Goal: Information Seeking & Learning: Learn about a topic

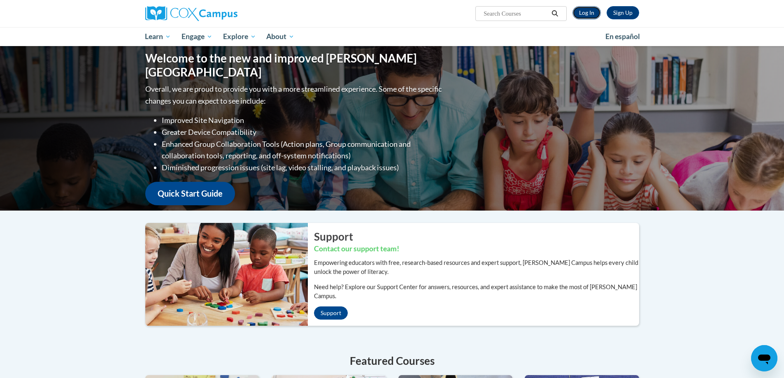
click at [590, 13] on link "Log In" at bounding box center [586, 12] width 28 height 13
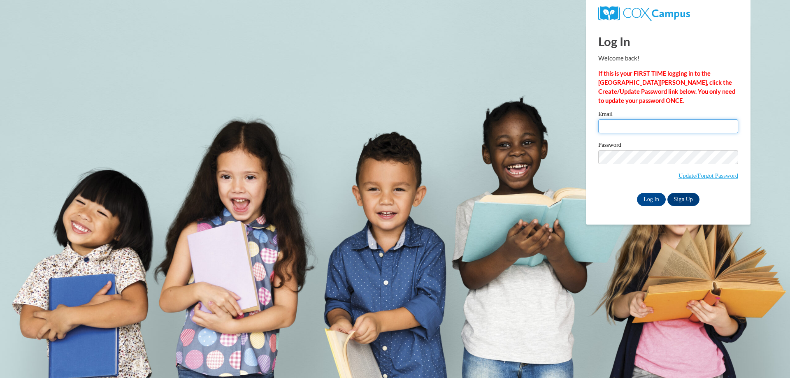
click at [676, 123] on input "Email" at bounding box center [668, 126] width 140 height 14
type input "wells.michael.k@muscogee.k12.ga.us"
click at [651, 200] on input "Log In" at bounding box center [651, 199] width 29 height 13
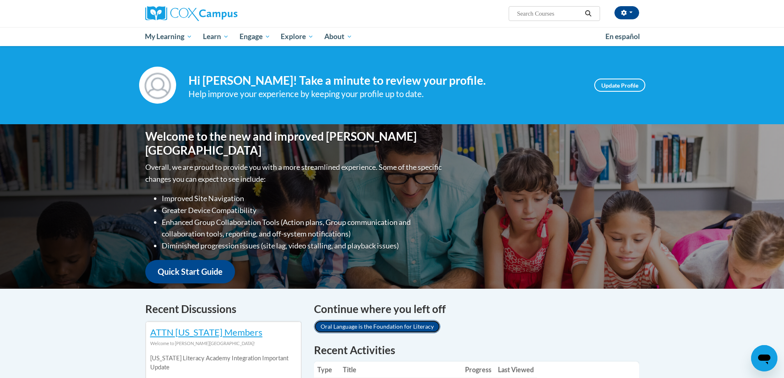
click at [388, 323] on link "Oral Language is the Foundation for Literacy" at bounding box center [377, 326] width 126 height 13
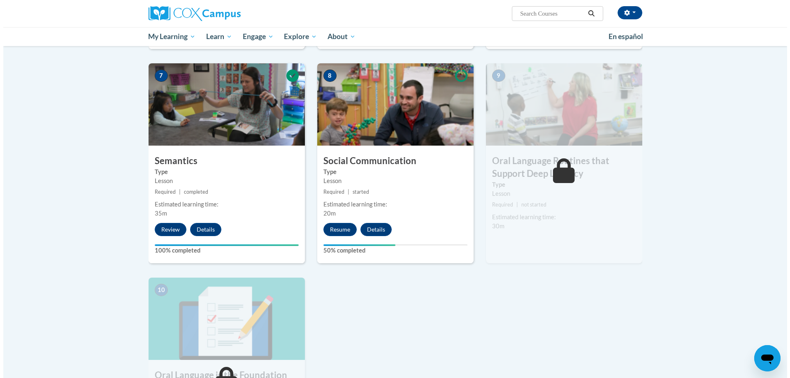
scroll to position [617, 0]
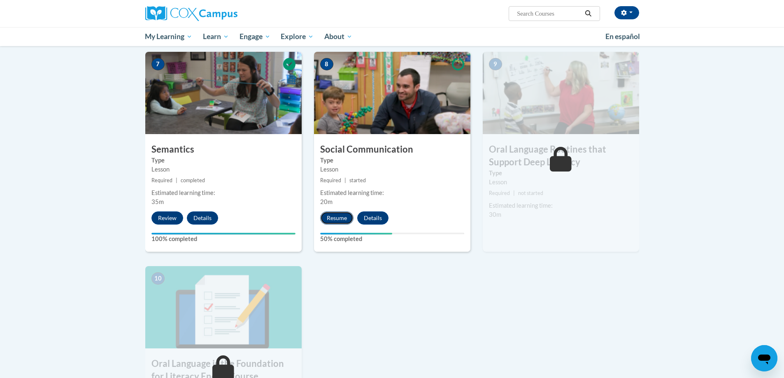
click at [338, 218] on button "Resume" at bounding box center [336, 217] width 33 height 13
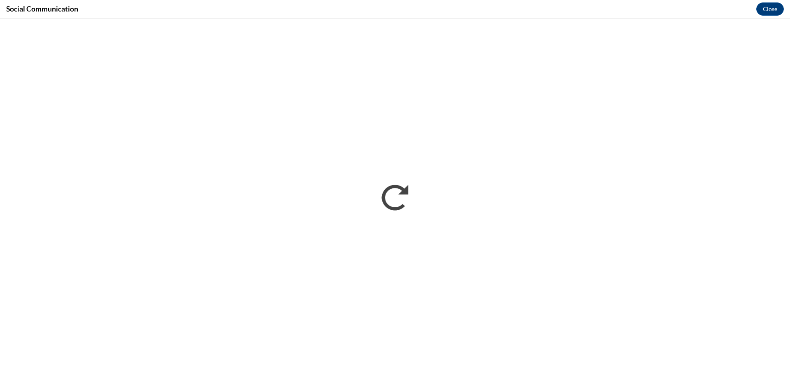
scroll to position [0, 0]
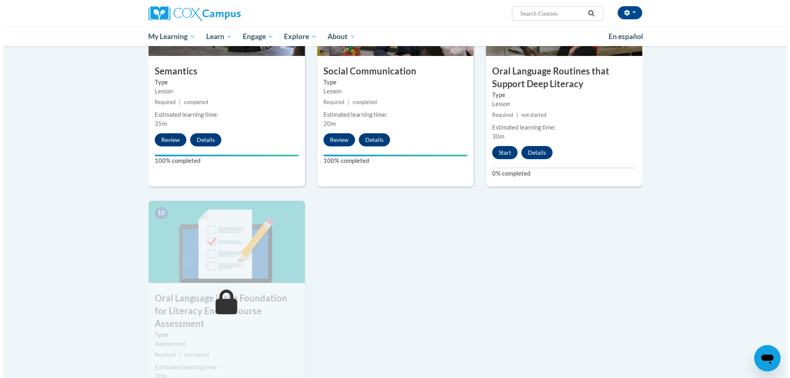
scroll to position [699, 0]
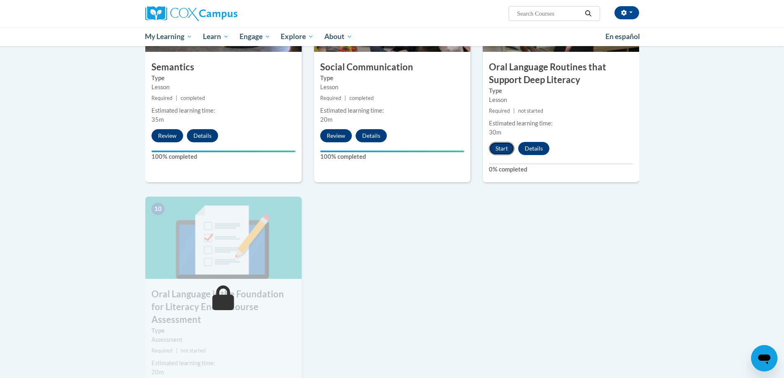
click at [502, 150] on button "Start" at bounding box center [502, 148] width 26 height 13
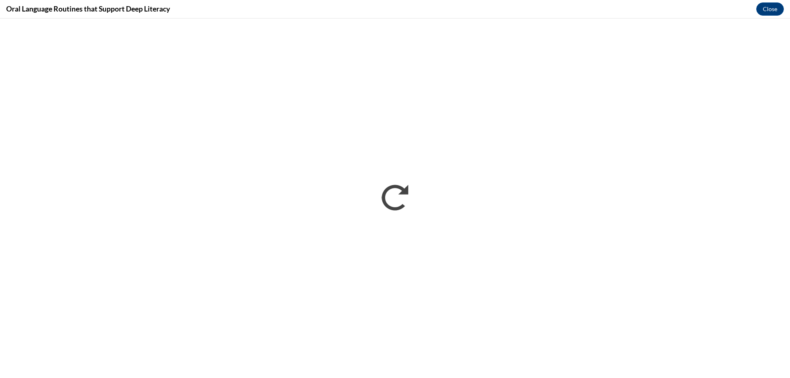
scroll to position [0, 0]
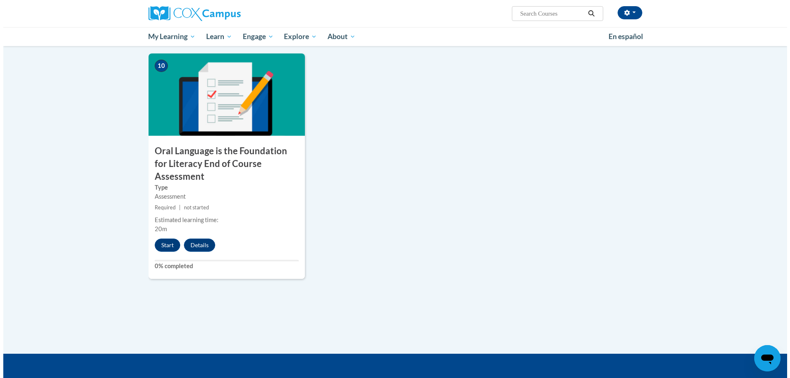
scroll to position [864, 0]
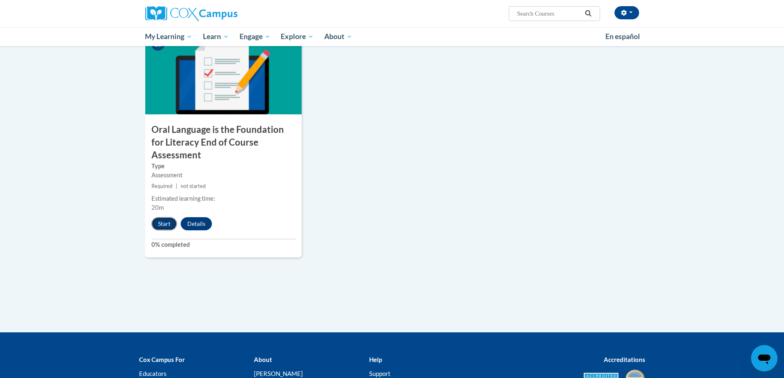
click at [162, 217] on button "Start" at bounding box center [164, 223] width 26 height 13
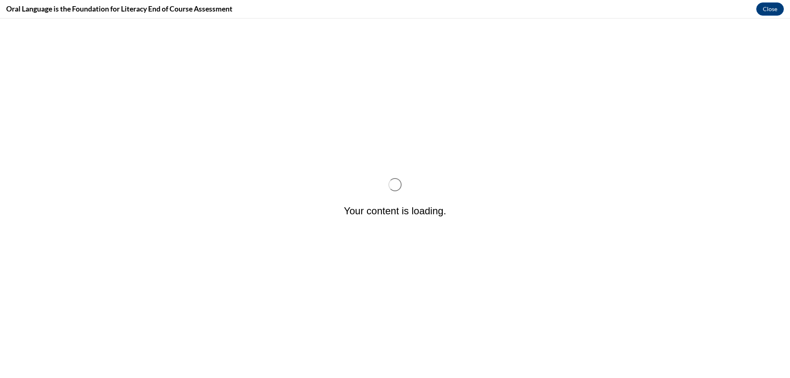
scroll to position [0, 0]
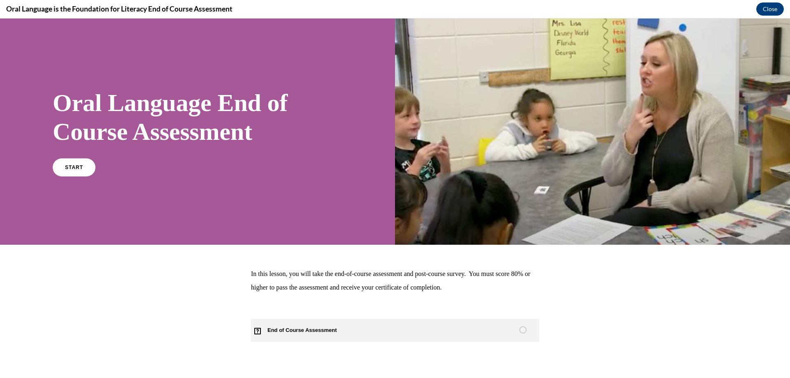
click at [318, 330] on span "End of Course Assessment" at bounding box center [307, 330] width 112 height 23
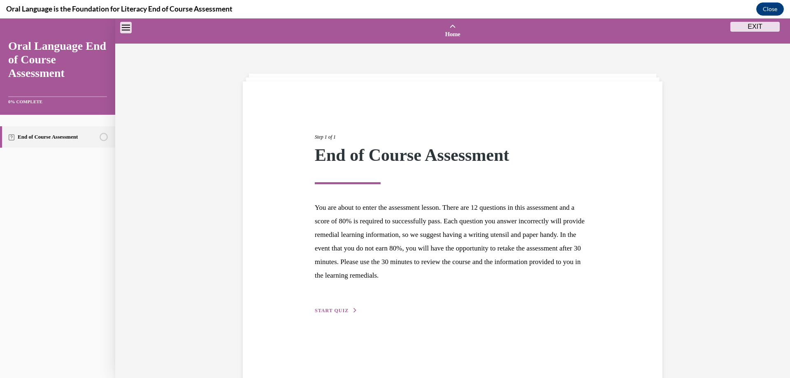
scroll to position [26, 0]
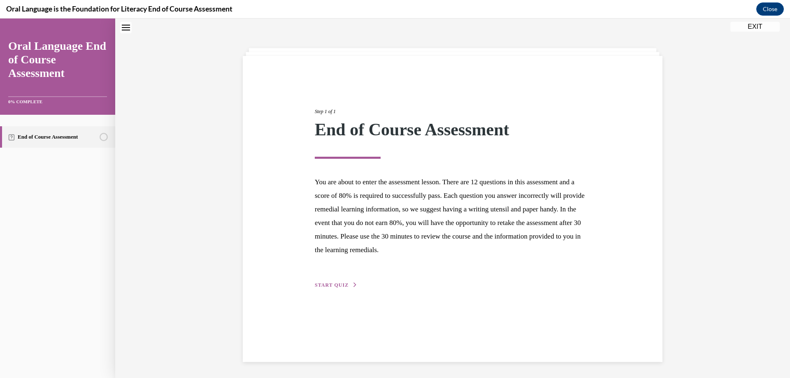
click at [329, 284] on span "START QUIZ" at bounding box center [332, 285] width 34 height 6
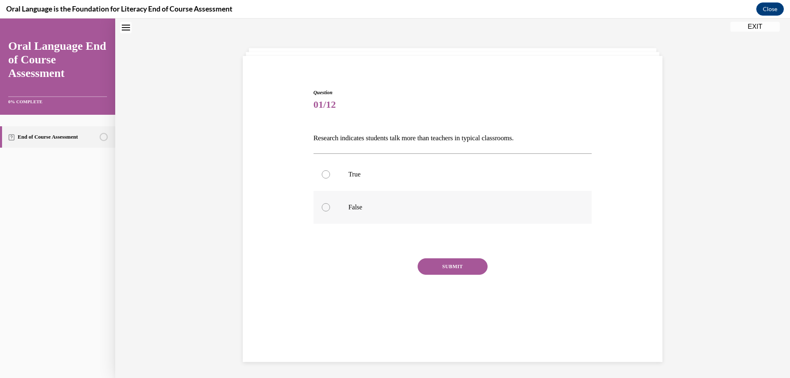
click at [355, 209] on p "False" at bounding box center [459, 207] width 223 height 8
click at [330, 209] on input "False" at bounding box center [326, 207] width 8 height 8
radio input "true"
click at [427, 266] on button "SUBMIT" at bounding box center [453, 266] width 70 height 16
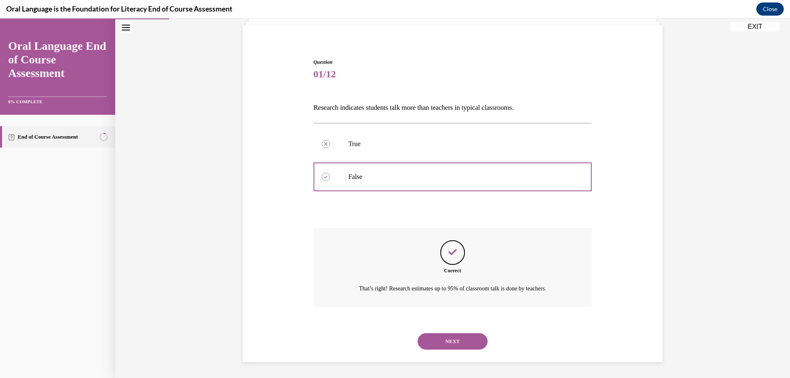
scroll to position [56, 0]
click at [461, 335] on button "NEXT" at bounding box center [453, 341] width 70 height 16
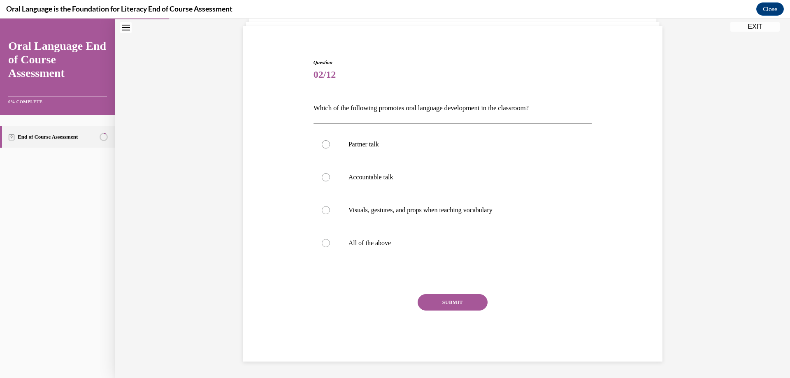
scroll to position [42, 0]
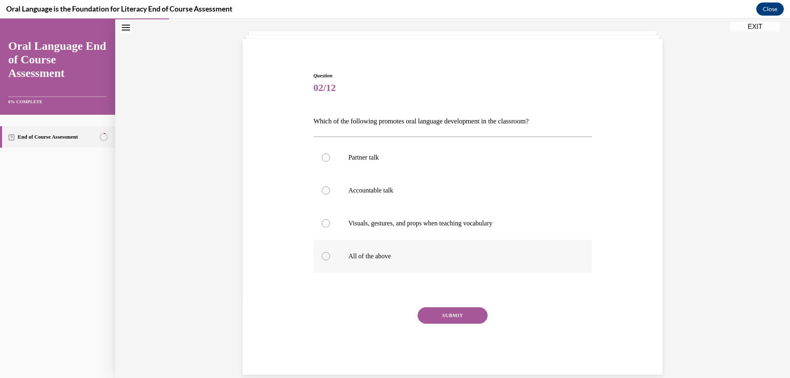
click at [323, 255] on div at bounding box center [326, 256] width 8 height 8
click at [323, 255] on input "All of the above" at bounding box center [326, 256] width 8 height 8
radio input "true"
click at [451, 314] on button "SUBMIT" at bounding box center [453, 315] width 70 height 16
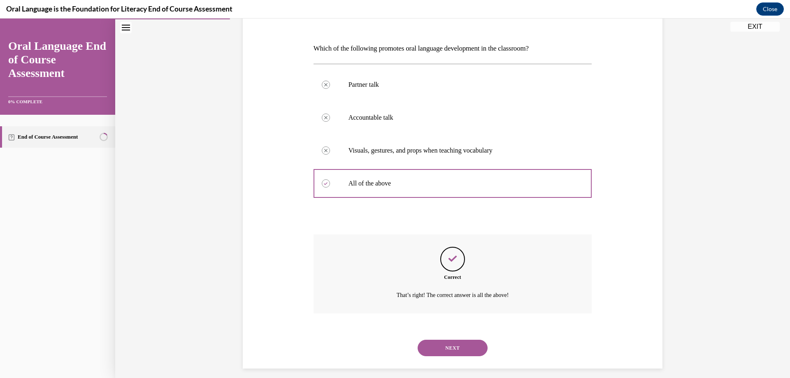
scroll to position [122, 0]
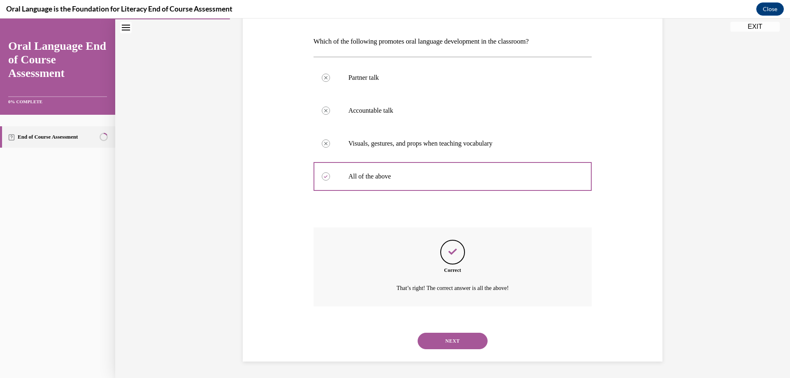
click at [440, 338] on button "NEXT" at bounding box center [453, 341] width 70 height 16
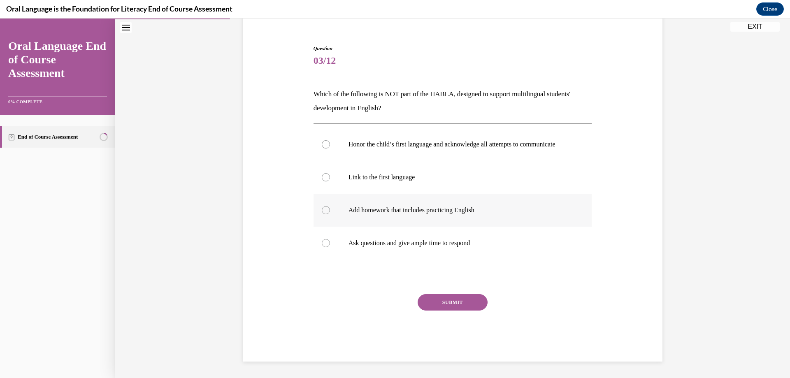
click at [333, 210] on label "Add homework that includes practicing English" at bounding box center [453, 210] width 279 height 33
click at [330, 210] on input "Add homework that includes practicing English" at bounding box center [326, 210] width 8 height 8
radio input "true"
click at [446, 304] on button "SUBMIT" at bounding box center [453, 302] width 70 height 16
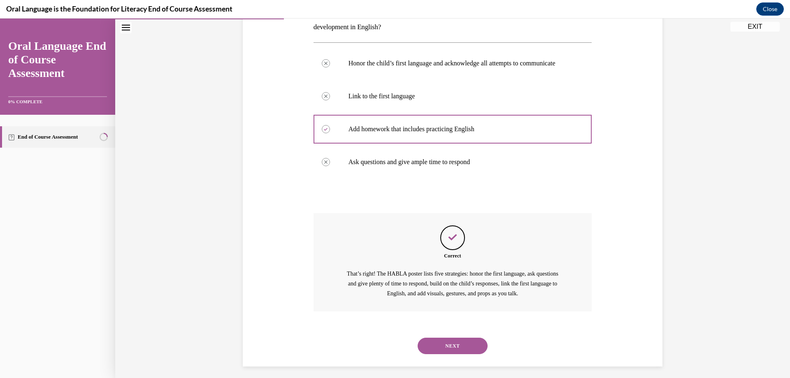
scroll to position [164, 0]
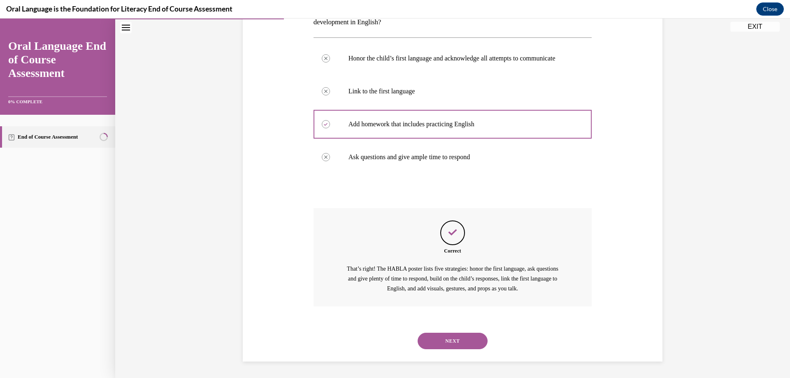
click at [448, 343] on button "NEXT" at bounding box center [453, 341] width 70 height 16
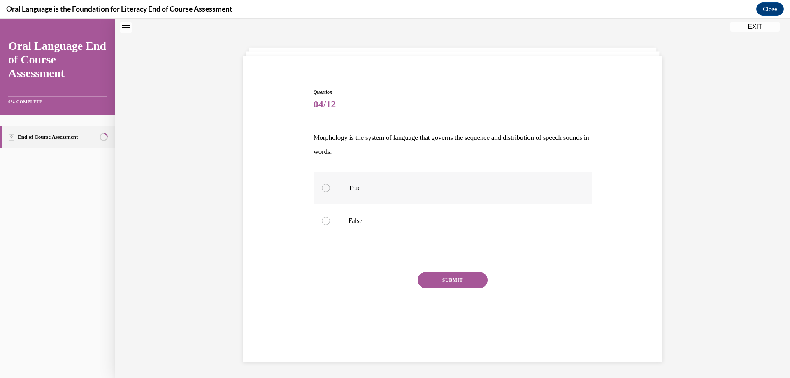
click at [354, 187] on p "True" at bounding box center [459, 188] width 223 height 8
click at [330, 187] on input "True" at bounding box center [326, 188] width 8 height 8
radio input "true"
click at [355, 222] on p "False" at bounding box center [459, 221] width 223 height 8
click at [330, 222] on input "False" at bounding box center [326, 221] width 8 height 8
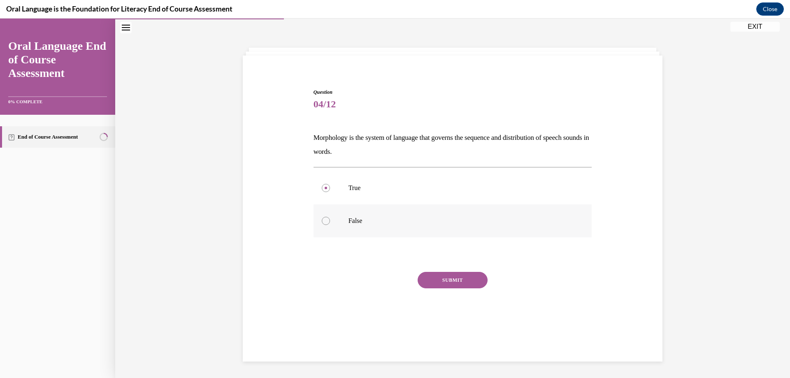
radio input "true"
click at [458, 276] on button "SUBMIT" at bounding box center [453, 280] width 70 height 16
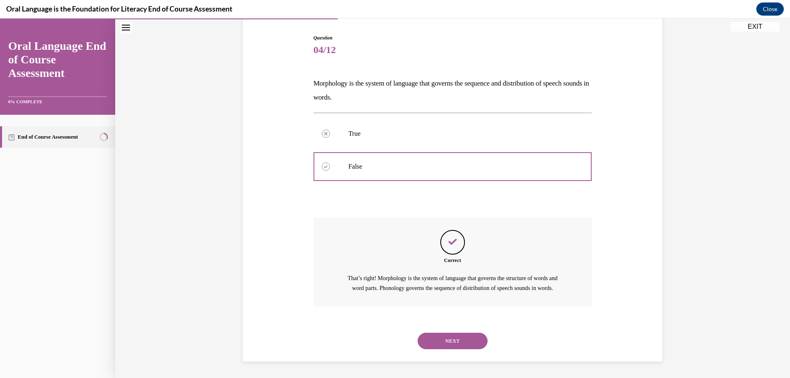
scroll to position [90, 0]
click at [437, 341] on button "NEXT" at bounding box center [453, 341] width 70 height 16
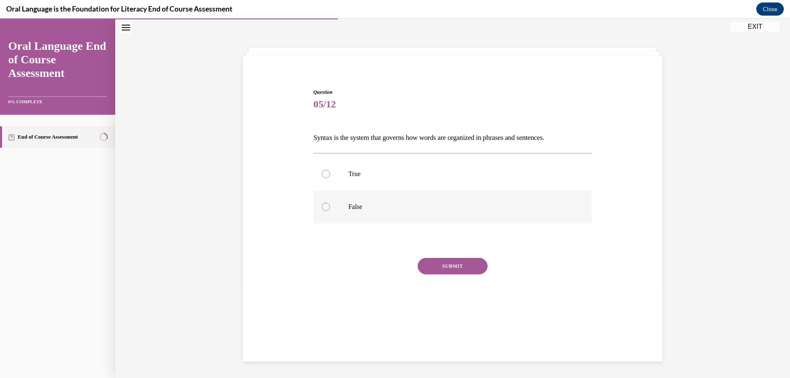
click at [340, 208] on label "False" at bounding box center [453, 206] width 279 height 33
click at [330, 208] on input "False" at bounding box center [326, 207] width 8 height 8
radio input "true"
click at [431, 269] on button "SUBMIT" at bounding box center [453, 266] width 70 height 16
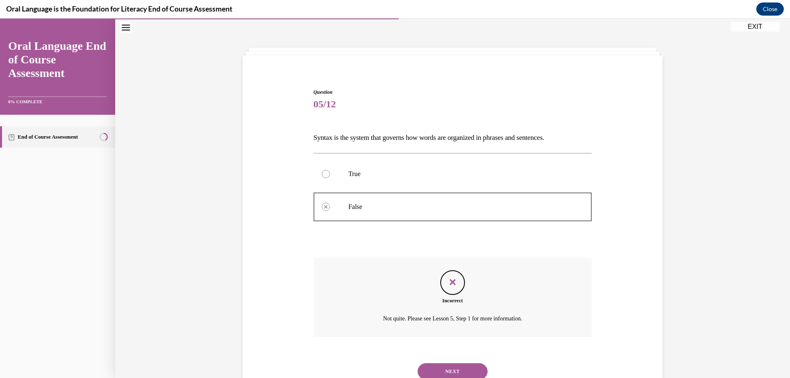
scroll to position [56, 0]
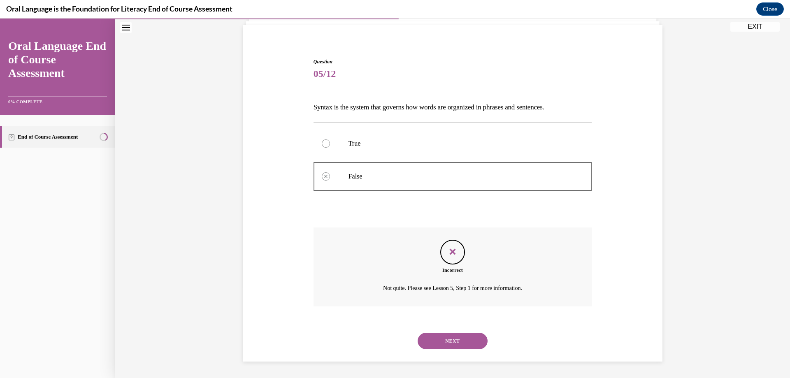
click at [435, 340] on button "NEXT" at bounding box center [453, 341] width 70 height 16
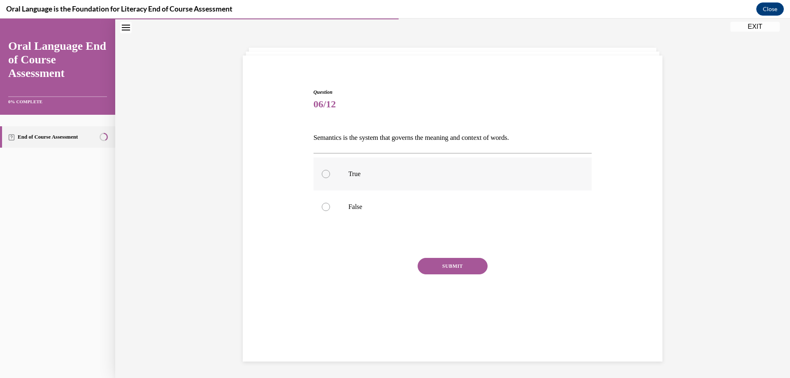
click at [353, 176] on p "True" at bounding box center [459, 174] width 223 height 8
click at [330, 176] on input "True" at bounding box center [326, 174] width 8 height 8
radio input "true"
click at [461, 264] on button "SUBMIT" at bounding box center [453, 266] width 70 height 16
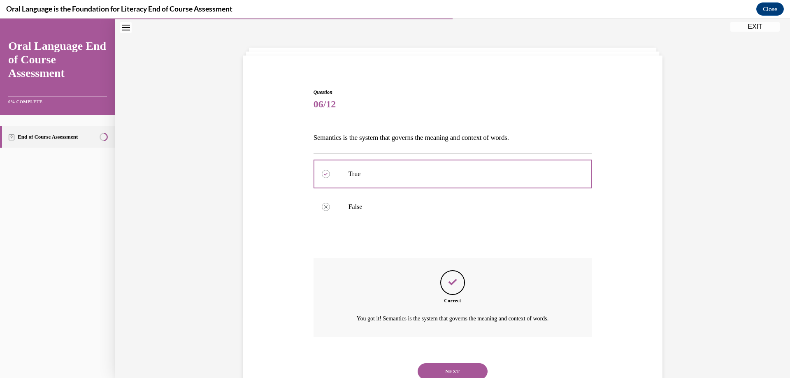
scroll to position [56, 0]
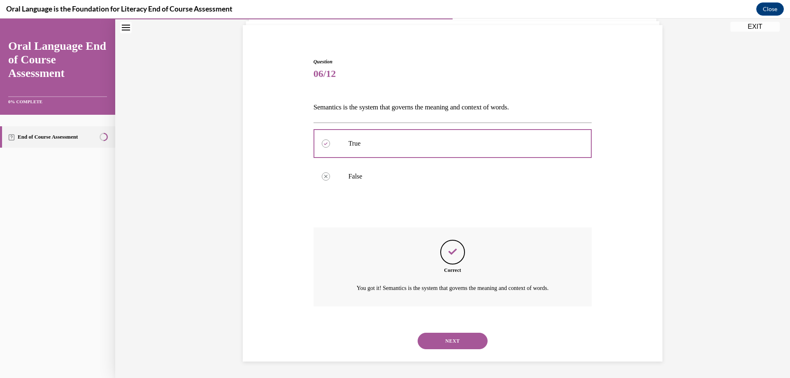
click at [438, 343] on button "NEXT" at bounding box center [453, 341] width 70 height 16
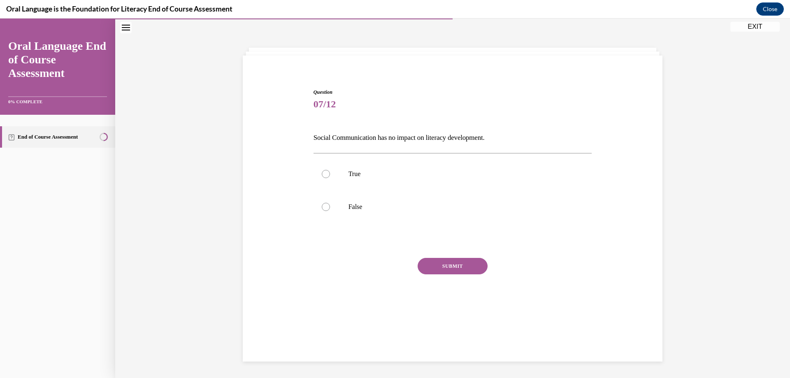
scroll to position [26, 0]
click at [359, 209] on p "False" at bounding box center [459, 207] width 223 height 8
click at [330, 209] on input "False" at bounding box center [326, 207] width 8 height 8
radio input "true"
click at [447, 267] on button "SUBMIT" at bounding box center [453, 266] width 70 height 16
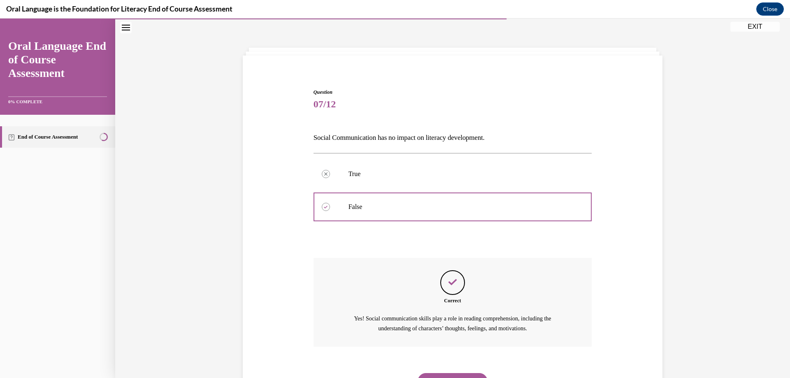
scroll to position [66, 0]
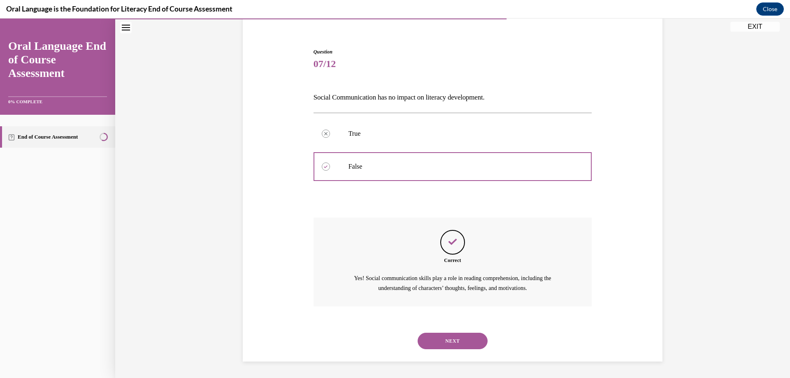
click at [452, 333] on button "NEXT" at bounding box center [453, 341] width 70 height 16
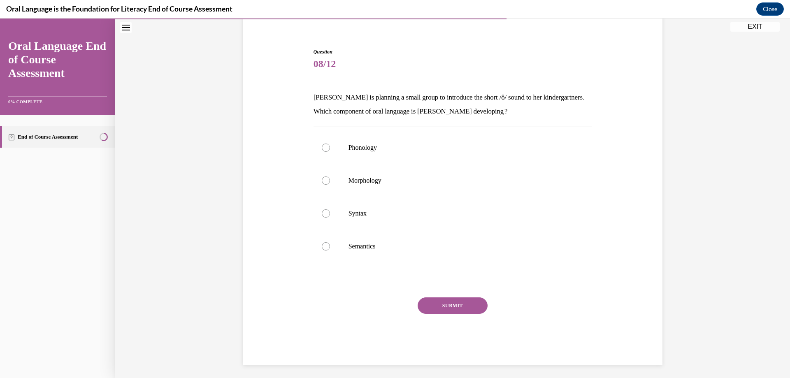
scroll to position [44, 0]
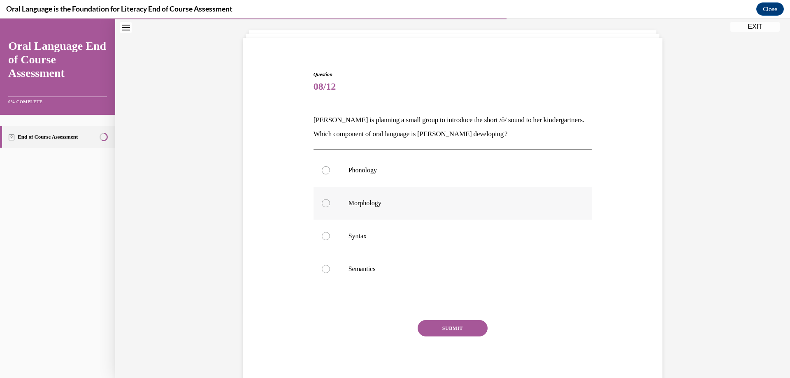
click at [364, 201] on p "Morphology" at bounding box center [459, 203] width 223 height 8
click at [330, 201] on input "Morphology" at bounding box center [326, 203] width 8 height 8
radio input "true"
click at [458, 328] on button "SUBMIT" at bounding box center [453, 328] width 70 height 16
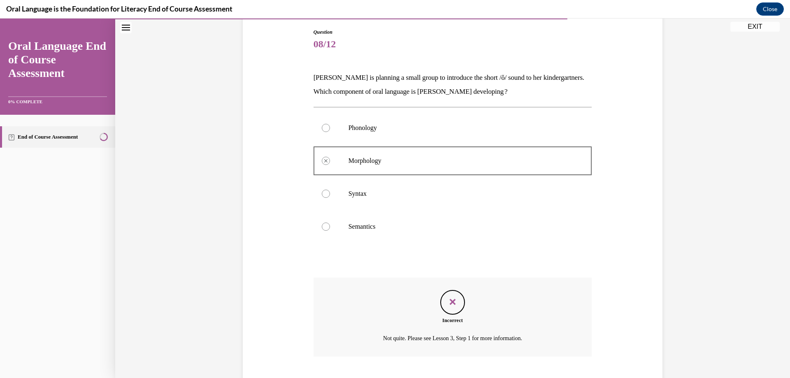
scroll to position [136, 0]
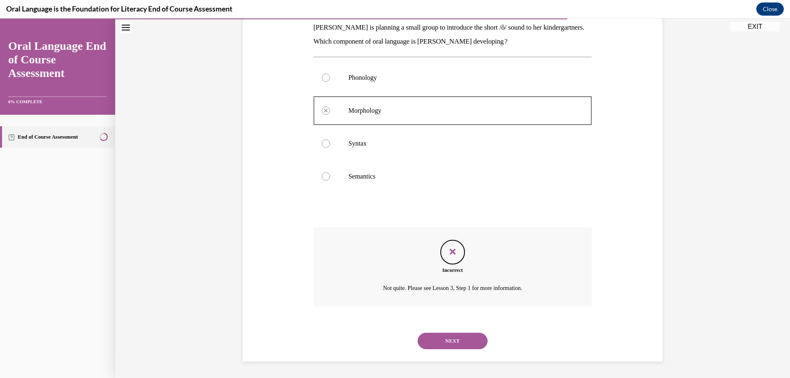
click at [458, 340] on button "NEXT" at bounding box center [453, 341] width 70 height 16
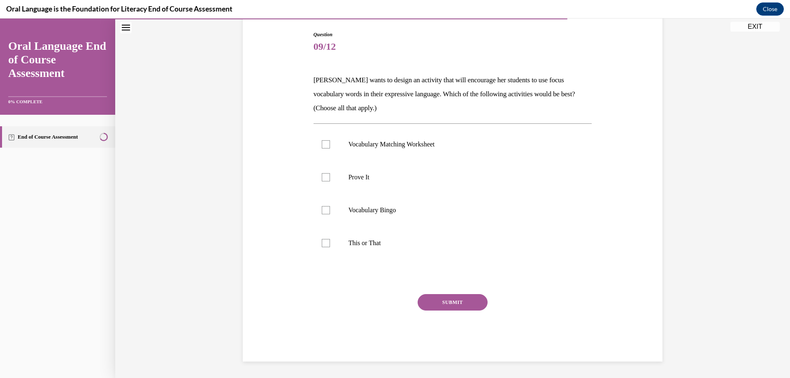
scroll to position [84, 0]
click at [322, 179] on div at bounding box center [326, 177] width 8 height 8
click at [322, 179] on input "Prove It" at bounding box center [326, 177] width 8 height 8
checkbox input "true"
click at [323, 244] on div at bounding box center [326, 243] width 8 height 8
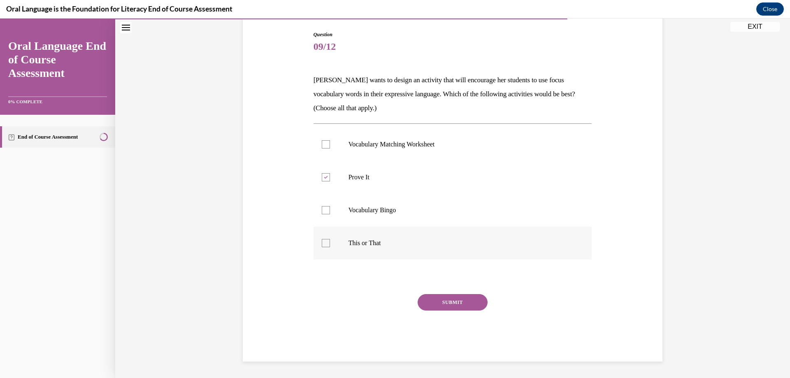
click at [323, 244] on input "This or That" at bounding box center [326, 243] width 8 height 8
checkbox input "true"
click at [462, 301] on button "SUBMIT" at bounding box center [453, 302] width 70 height 16
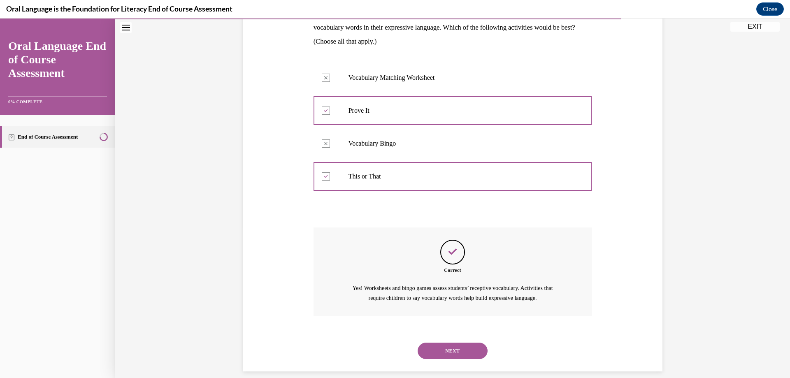
scroll to position [160, 0]
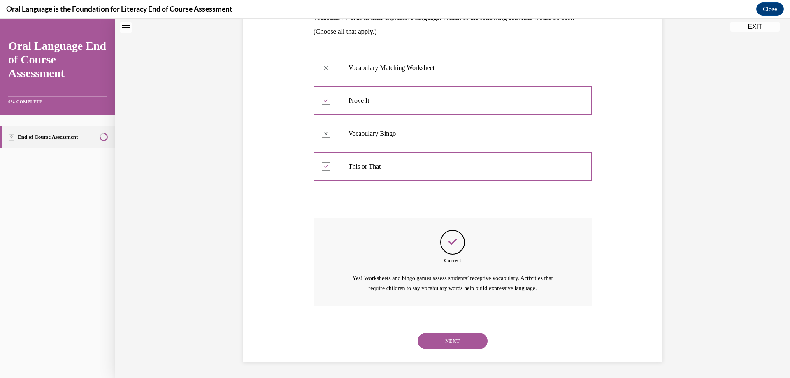
click at [449, 344] on button "NEXT" at bounding box center [453, 341] width 70 height 16
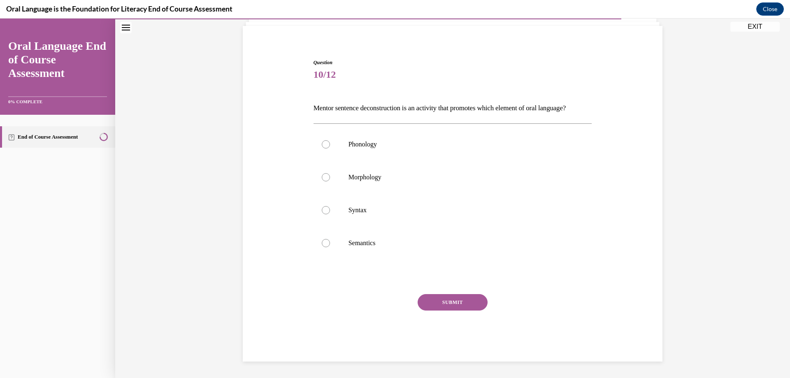
scroll to position [70, 0]
click at [406, 212] on p "Syntax" at bounding box center [459, 210] width 223 height 8
click at [330, 212] on input "Syntax" at bounding box center [326, 210] width 8 height 8
radio input "true"
click at [455, 303] on button "SUBMIT" at bounding box center [453, 302] width 70 height 16
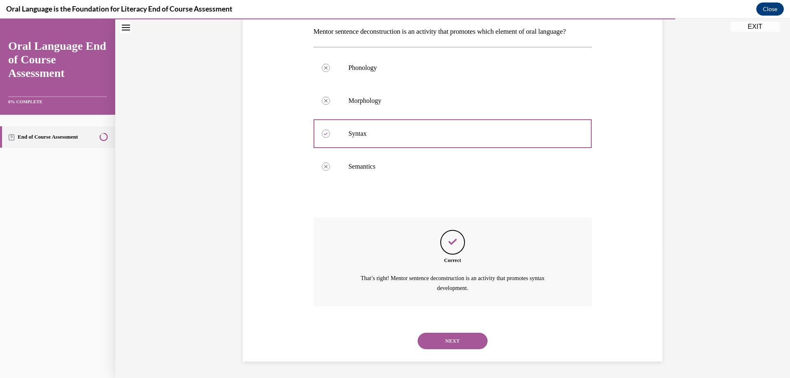
scroll to position [146, 0]
click at [454, 337] on button "NEXT" at bounding box center [453, 341] width 70 height 16
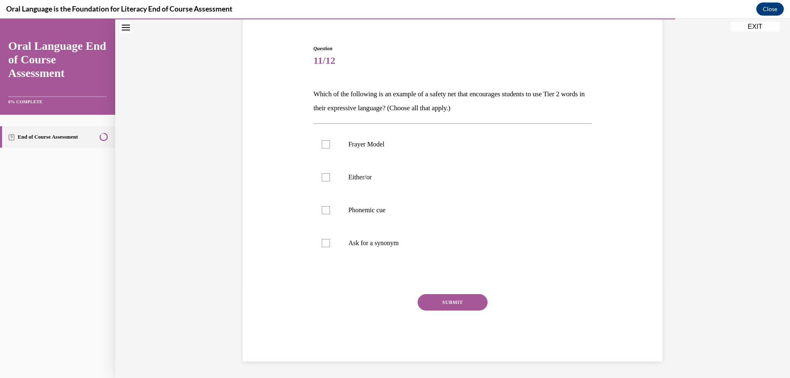
scroll to position [70, 0]
click at [322, 178] on div at bounding box center [326, 177] width 8 height 8
click at [322, 178] on input "Either/or" at bounding box center [326, 177] width 8 height 8
checkbox input "true"
click at [322, 245] on div at bounding box center [326, 243] width 8 height 8
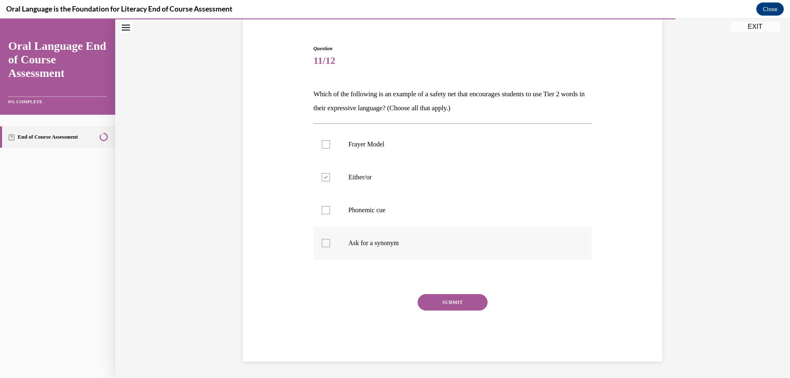
click at [322, 245] on input "Ask for a synonym" at bounding box center [326, 243] width 8 height 8
checkbox input "true"
click at [448, 305] on button "SUBMIT" at bounding box center [453, 302] width 70 height 16
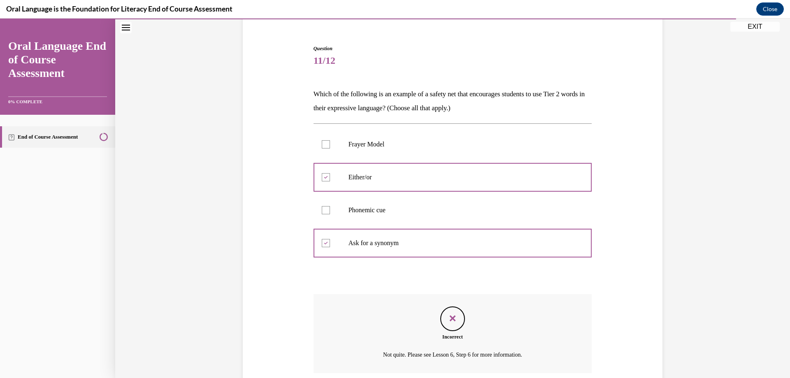
scroll to position [136, 0]
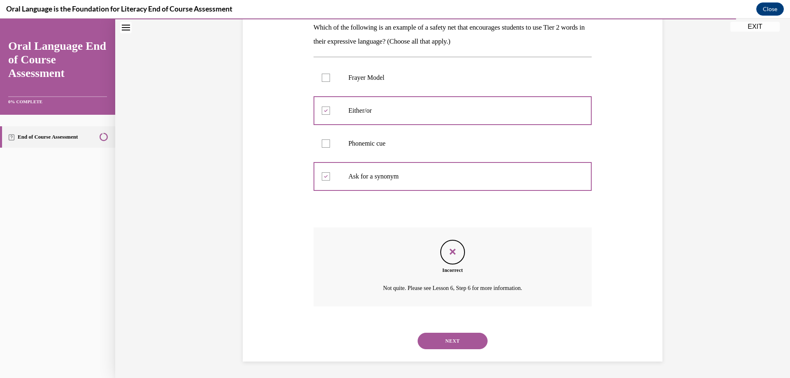
click at [446, 344] on button "NEXT" at bounding box center [453, 341] width 70 height 16
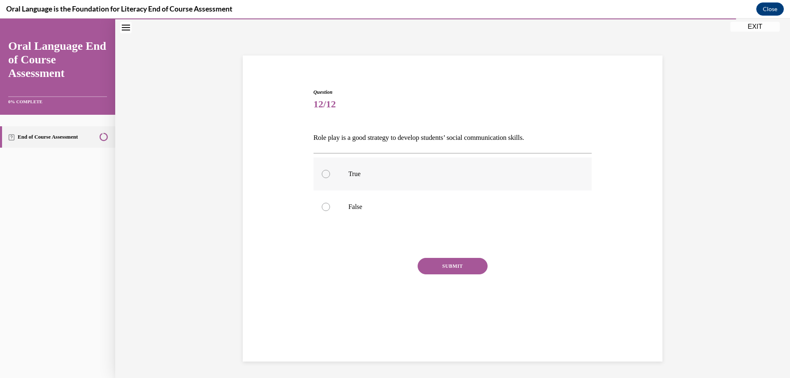
click at [335, 175] on label "True" at bounding box center [453, 174] width 279 height 33
click at [330, 175] on input "True" at bounding box center [326, 174] width 8 height 8
radio input "true"
click at [437, 270] on button "SUBMIT" at bounding box center [453, 266] width 70 height 16
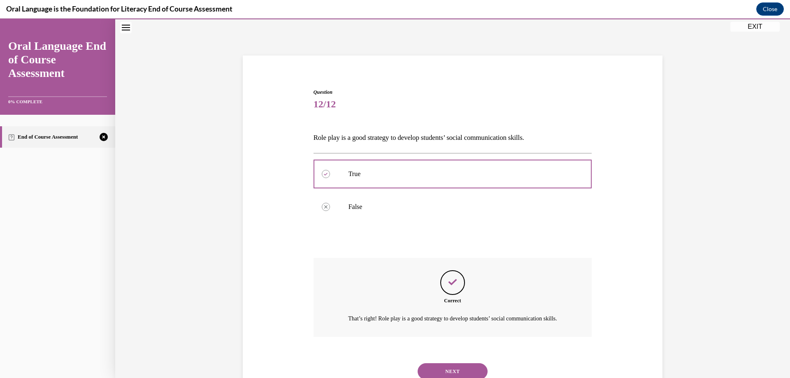
scroll to position [66, 0]
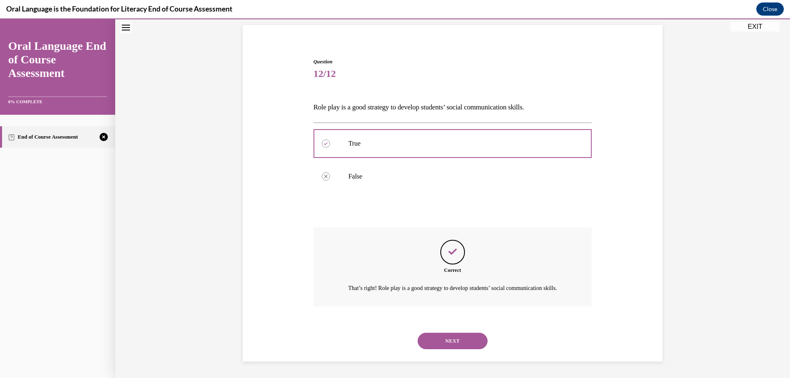
click at [437, 338] on button "NEXT" at bounding box center [453, 341] width 70 height 16
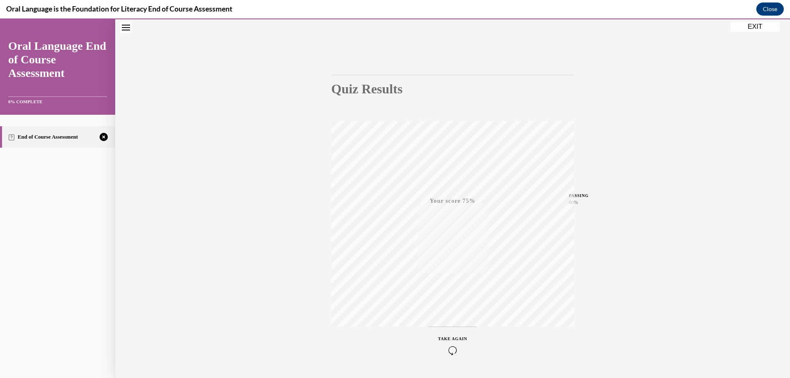
scroll to position [62, 0]
click at [454, 320] on div "TAKE AGAIN" at bounding box center [452, 322] width 29 height 19
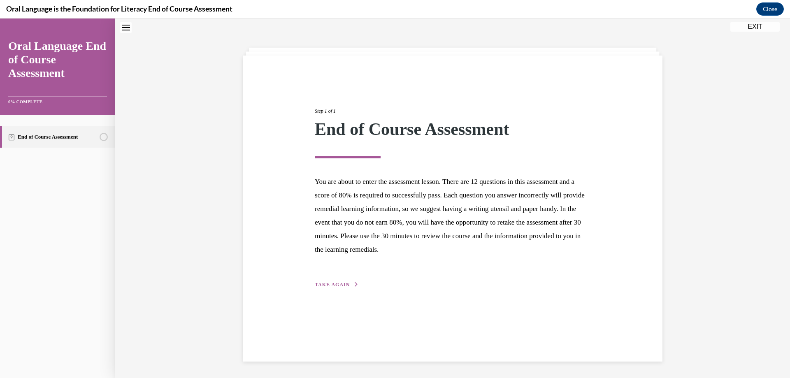
scroll to position [26, 0]
click at [325, 288] on button "TAKE AGAIN" at bounding box center [337, 284] width 44 height 7
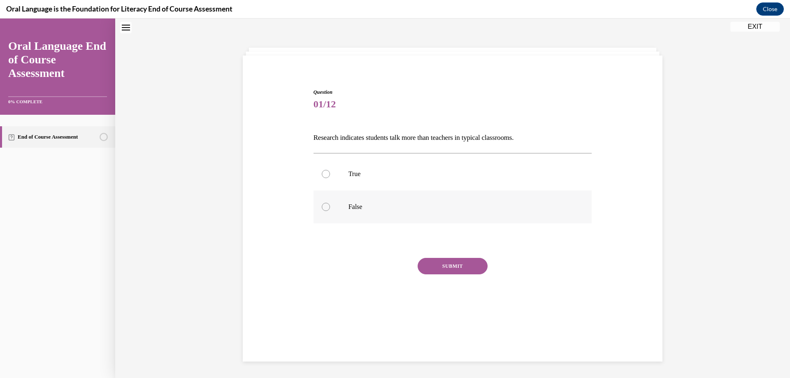
click at [344, 208] on label "False" at bounding box center [453, 206] width 279 height 33
click at [330, 208] on input "False" at bounding box center [326, 207] width 8 height 8
radio input "true"
click at [442, 268] on button "SUBMIT" at bounding box center [453, 266] width 70 height 16
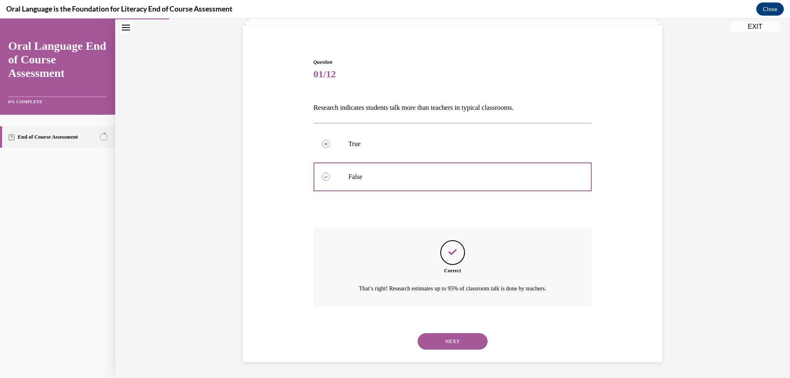
scroll to position [56, 0]
click at [443, 342] on button "NEXT" at bounding box center [453, 341] width 70 height 16
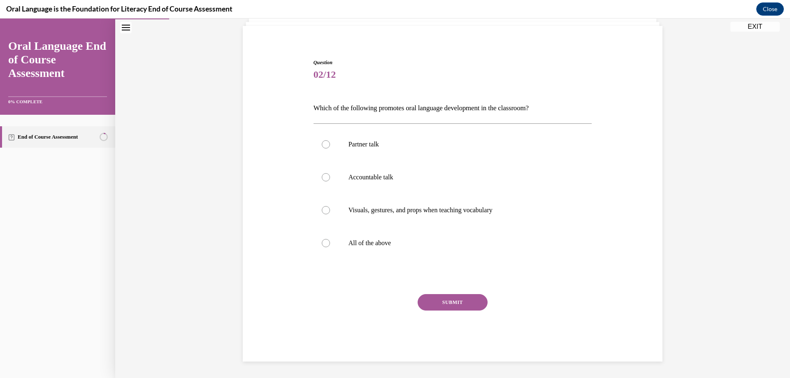
scroll to position [42, 0]
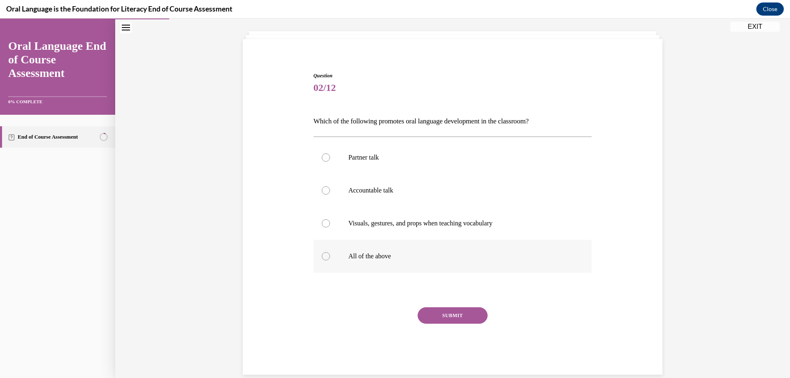
click at [334, 254] on label "All of the above" at bounding box center [453, 256] width 279 height 33
click at [330, 254] on input "All of the above" at bounding box center [326, 256] width 8 height 8
radio input "true"
click at [447, 314] on button "SUBMIT" at bounding box center [453, 315] width 70 height 16
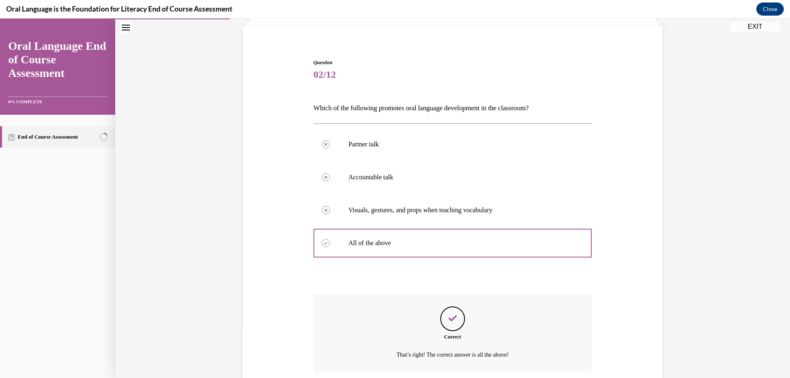
scroll to position [122, 0]
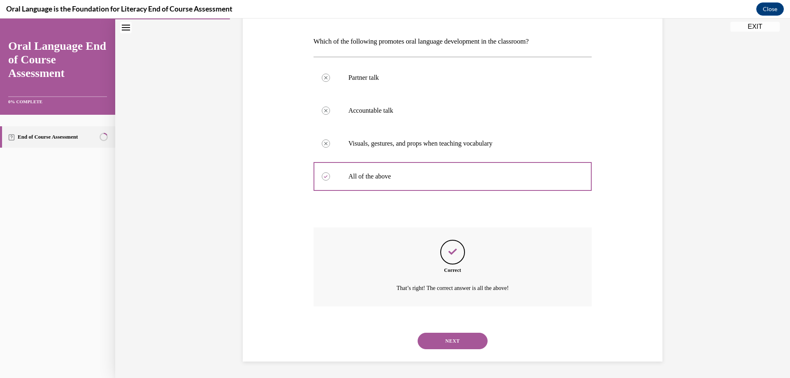
click at [438, 344] on button "NEXT" at bounding box center [453, 341] width 70 height 16
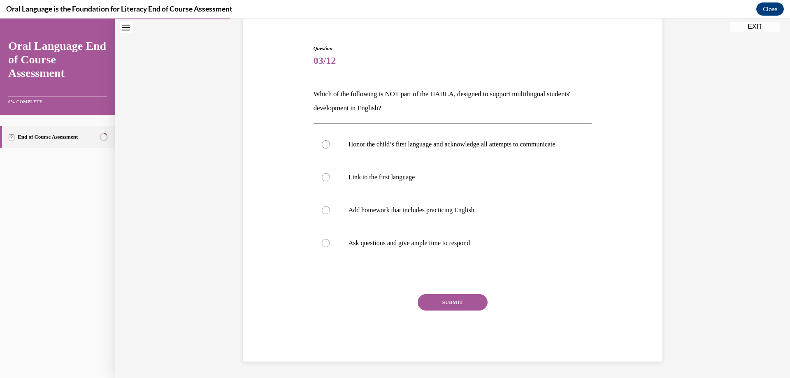
scroll to position [78, 0]
click at [371, 210] on p "Add homework that includes practicing English" at bounding box center [459, 210] width 223 height 8
click at [330, 210] on input "Add homework that includes practicing English" at bounding box center [326, 210] width 8 height 8
radio input "true"
click at [452, 301] on button "SUBMIT" at bounding box center [453, 302] width 70 height 16
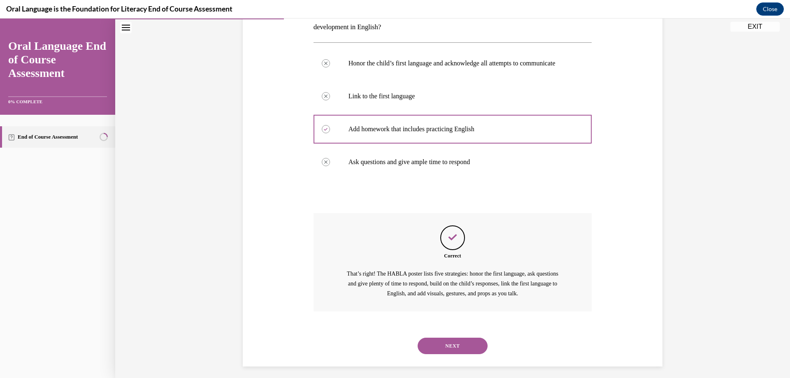
scroll to position [164, 0]
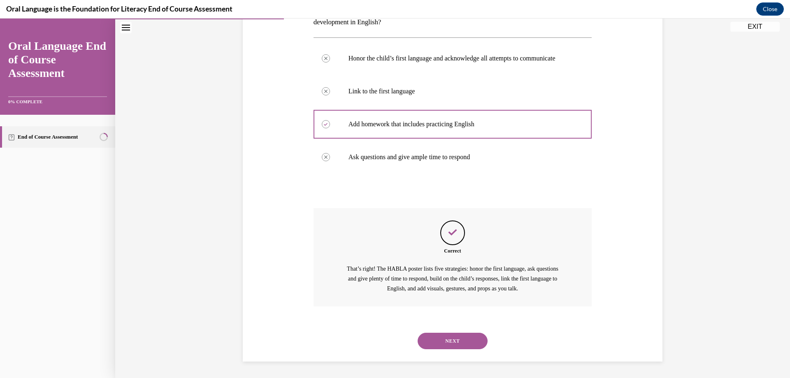
click at [447, 339] on button "NEXT" at bounding box center [453, 341] width 70 height 16
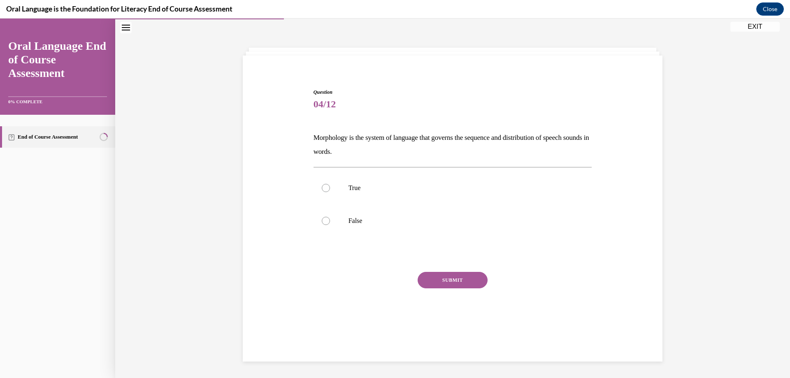
scroll to position [26, 0]
click at [333, 225] on label "False" at bounding box center [453, 220] width 279 height 33
click at [330, 225] on input "False" at bounding box center [326, 221] width 8 height 8
radio input "true"
click at [438, 277] on button "SUBMIT" at bounding box center [453, 280] width 70 height 16
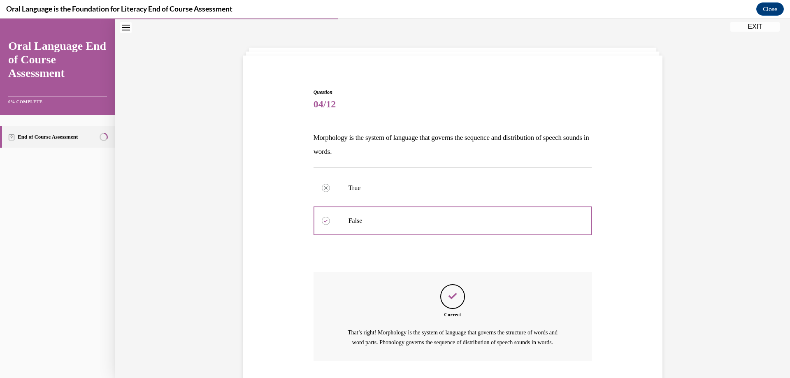
scroll to position [90, 0]
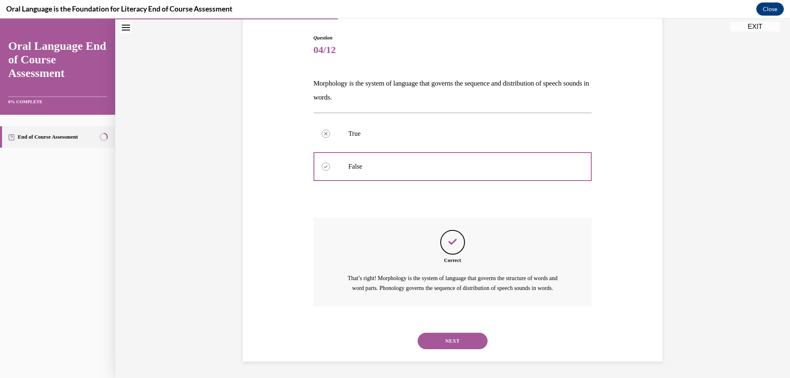
click at [442, 341] on button "NEXT" at bounding box center [453, 341] width 70 height 16
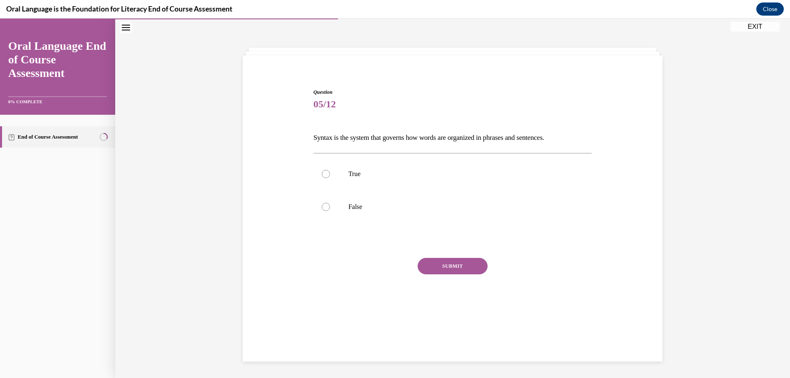
scroll to position [26, 0]
click at [355, 179] on label "True" at bounding box center [453, 174] width 279 height 33
click at [330, 178] on input "True" at bounding box center [326, 174] width 8 height 8
radio input "true"
click at [438, 263] on button "SUBMIT" at bounding box center [453, 266] width 70 height 16
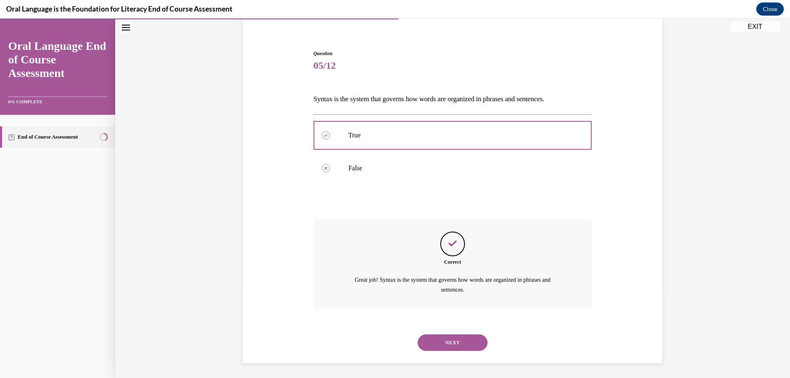
scroll to position [66, 0]
click at [442, 338] on button "NEXT" at bounding box center [453, 341] width 70 height 16
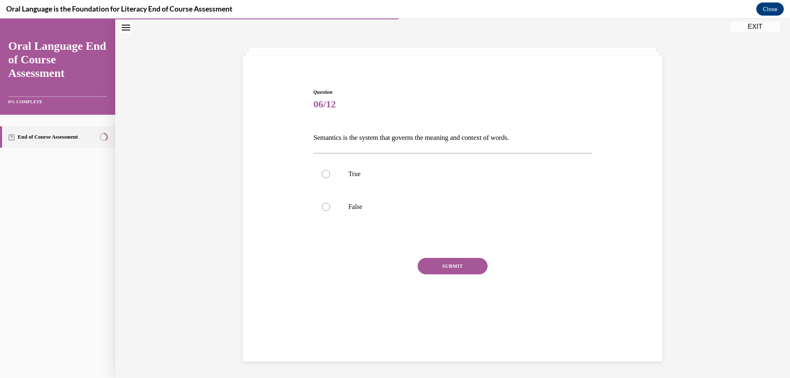
scroll to position [26, 0]
click at [338, 178] on label "True" at bounding box center [453, 174] width 279 height 33
click at [330, 178] on input "True" at bounding box center [326, 174] width 8 height 8
radio input "true"
click at [438, 262] on button "SUBMIT" at bounding box center [453, 266] width 70 height 16
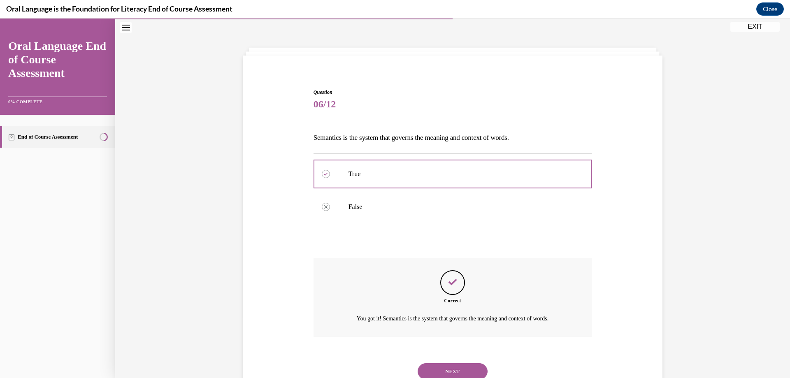
scroll to position [56, 0]
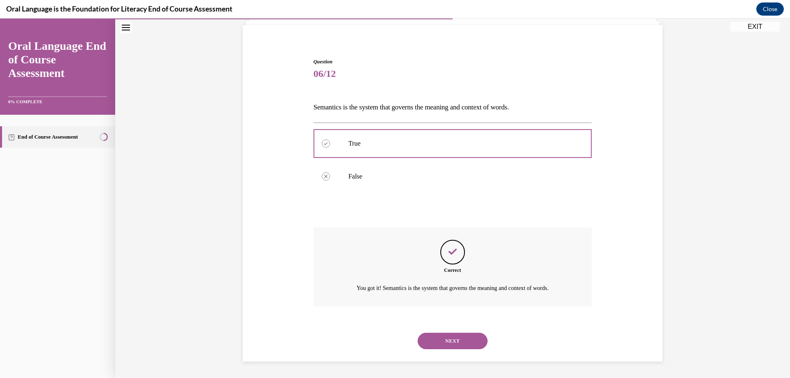
click at [459, 341] on button "NEXT" at bounding box center [453, 341] width 70 height 16
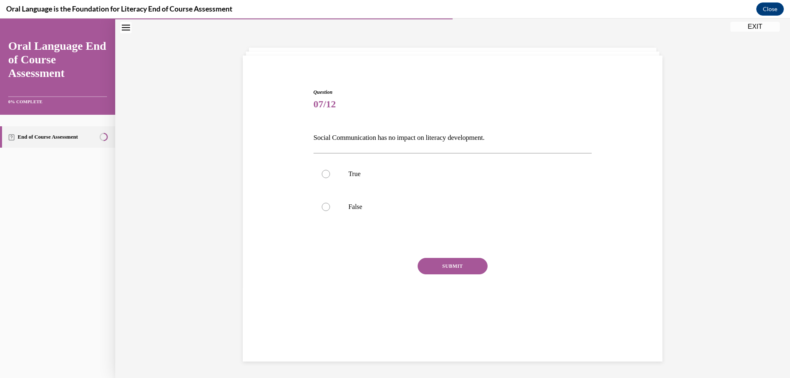
scroll to position [26, 0]
click at [341, 210] on label "False" at bounding box center [453, 206] width 279 height 33
click at [330, 210] on input "False" at bounding box center [326, 207] width 8 height 8
radio input "true"
click at [455, 266] on button "SUBMIT" at bounding box center [453, 266] width 70 height 16
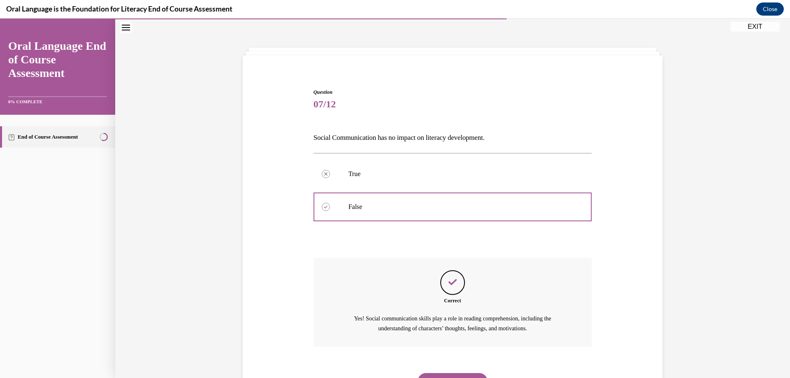
scroll to position [66, 0]
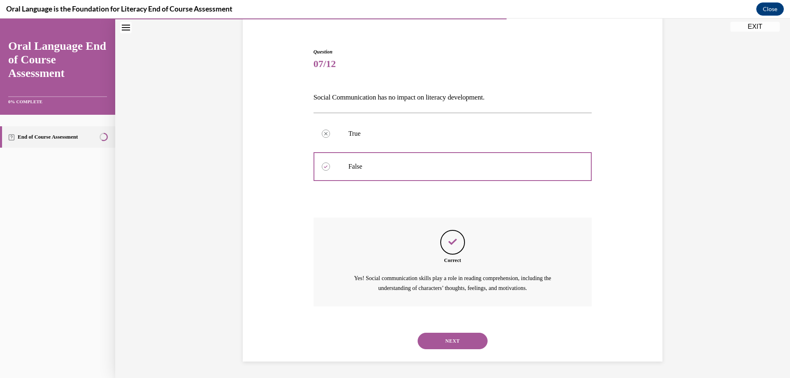
click at [447, 342] on button "NEXT" at bounding box center [453, 341] width 70 height 16
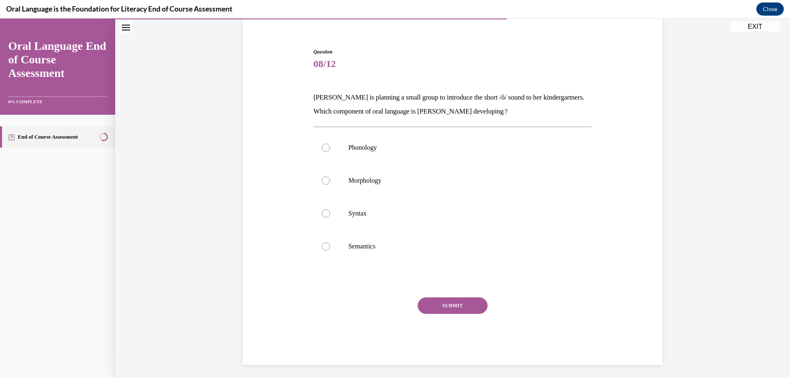
scroll to position [44, 0]
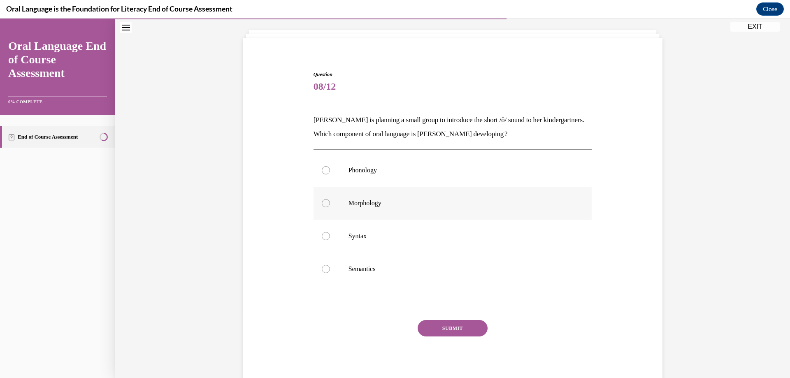
click at [363, 205] on p "Morphology" at bounding box center [459, 203] width 223 height 8
click at [330, 205] on input "Morphology" at bounding box center [326, 203] width 8 height 8
radio input "true"
click at [444, 327] on button "SUBMIT" at bounding box center [453, 328] width 70 height 16
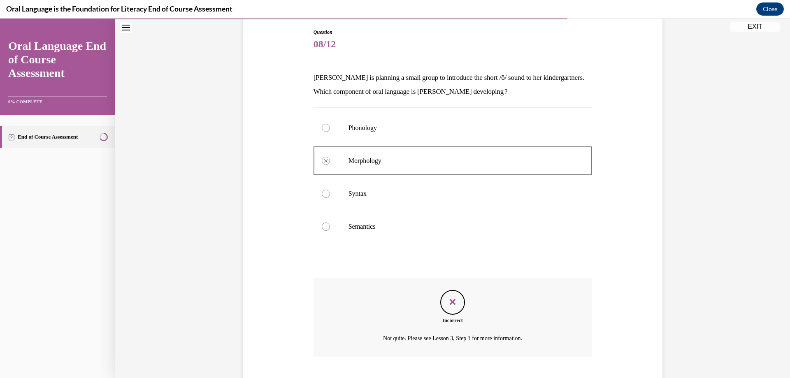
scroll to position [136, 0]
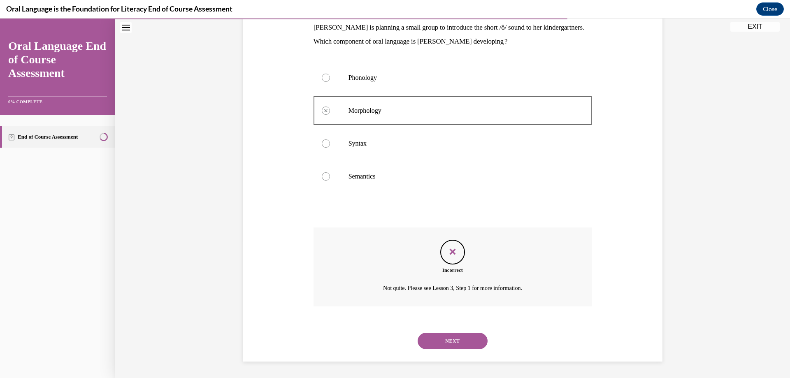
click at [447, 340] on button "NEXT" at bounding box center [453, 341] width 70 height 16
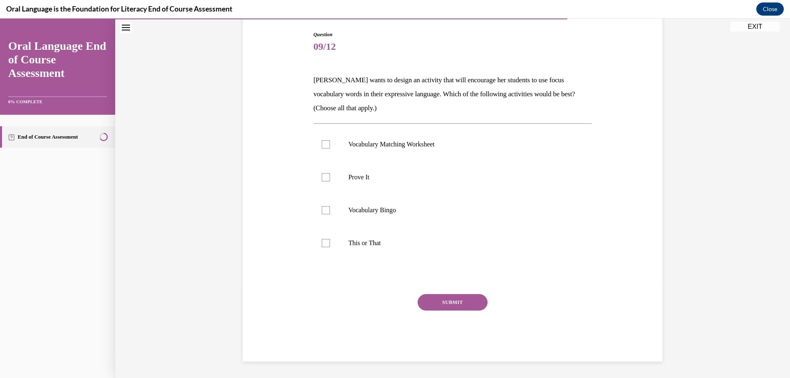
scroll to position [84, 0]
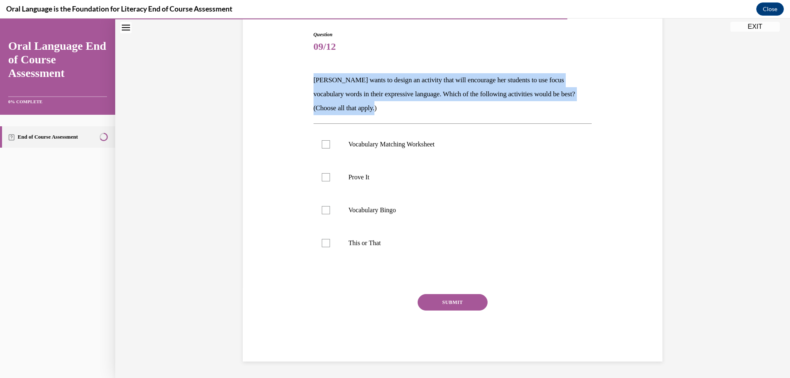
drag, startPoint x: 310, startPoint y: 80, endPoint x: 397, endPoint y: 111, distance: 91.9
click at [397, 111] on p "Mrs. Butler wants to design an activity that will encourage her students to use…" at bounding box center [453, 94] width 279 height 42
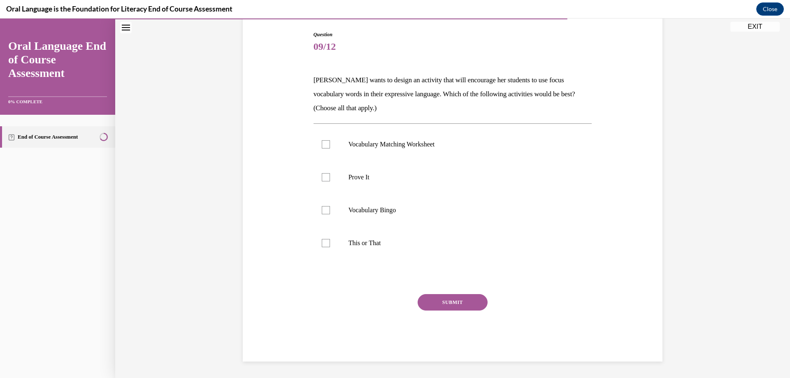
click at [416, 106] on p "Mrs. Butler wants to design an activity that will encourage her students to use…" at bounding box center [453, 94] width 279 height 42
click at [366, 176] on p "Prove It" at bounding box center [459, 177] width 223 height 8
click at [330, 176] on input "Prove It" at bounding box center [326, 177] width 8 height 8
checkbox input "true"
click at [366, 244] on p "This or That" at bounding box center [459, 243] width 223 height 8
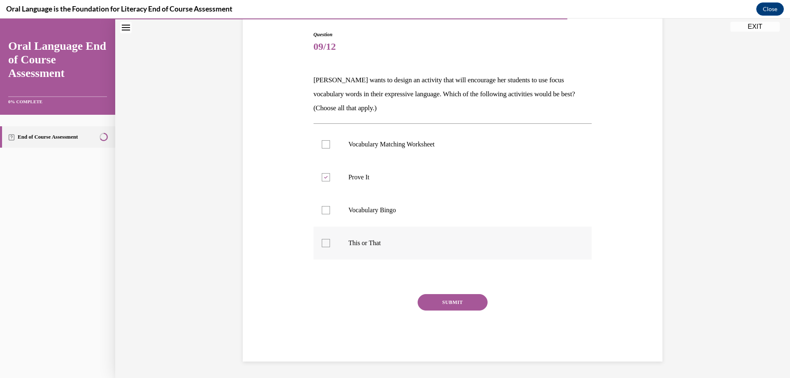
click at [330, 244] on input "This or That" at bounding box center [326, 243] width 8 height 8
checkbox input "true"
click at [463, 304] on button "SUBMIT" at bounding box center [453, 302] width 70 height 16
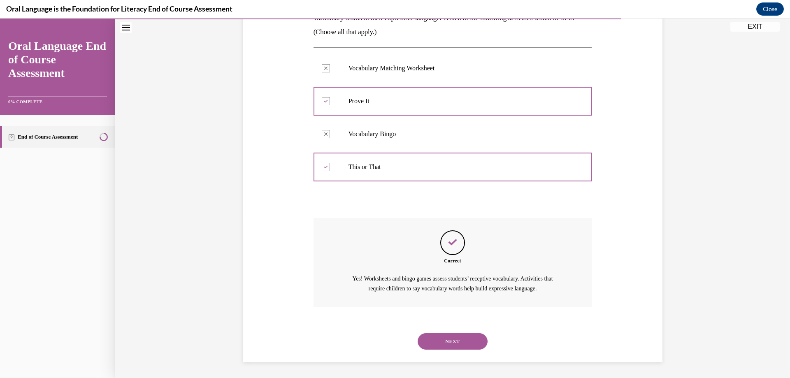
scroll to position [160, 0]
click at [456, 341] on button "NEXT" at bounding box center [453, 341] width 70 height 16
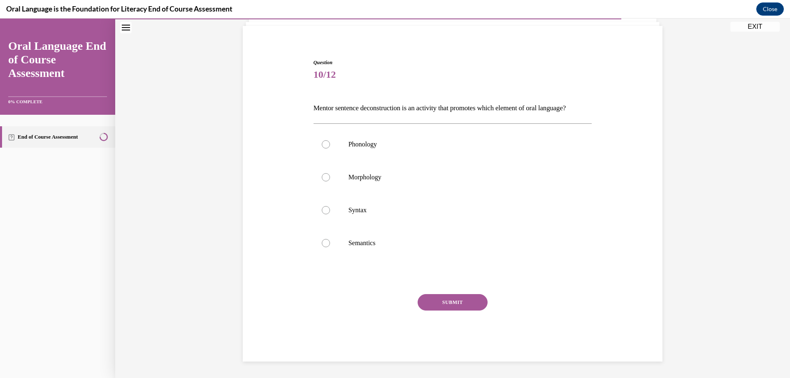
scroll to position [70, 0]
click at [335, 209] on label "Syntax" at bounding box center [453, 210] width 279 height 33
click at [330, 209] on input "Syntax" at bounding box center [326, 210] width 8 height 8
radio input "true"
click at [449, 300] on button "SUBMIT" at bounding box center [453, 302] width 70 height 16
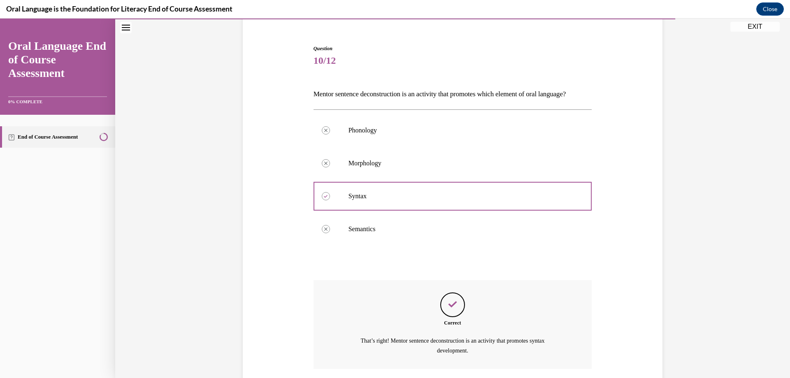
scroll to position [146, 0]
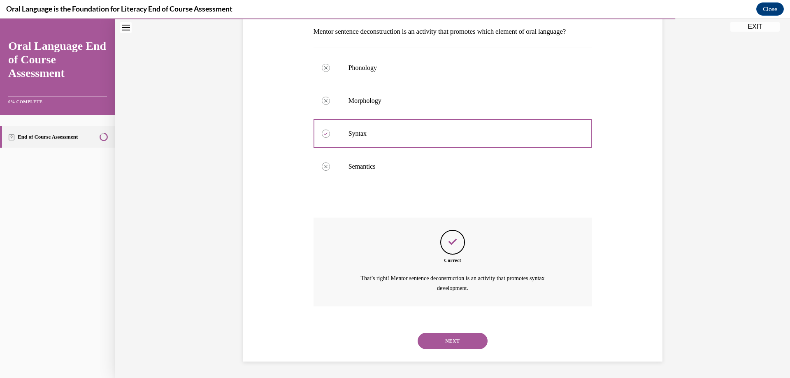
click at [454, 343] on button "NEXT" at bounding box center [453, 341] width 70 height 16
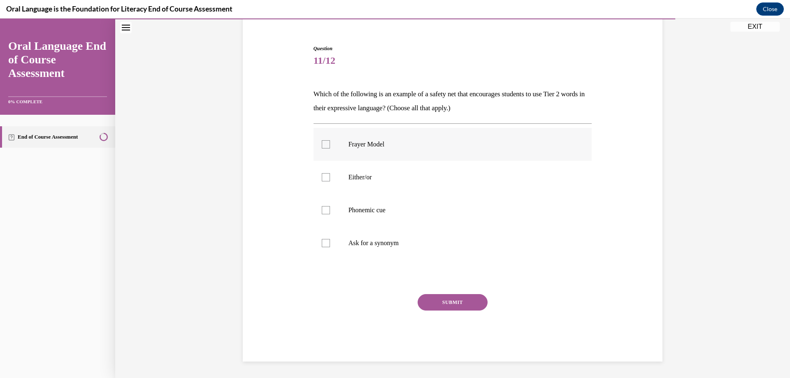
click at [341, 141] on label "Frayer Model" at bounding box center [453, 144] width 279 height 33
click at [330, 141] on input "Frayer Model" at bounding box center [326, 144] width 8 height 8
checkbox input "true"
click at [467, 304] on button "SUBMIT" at bounding box center [453, 302] width 70 height 16
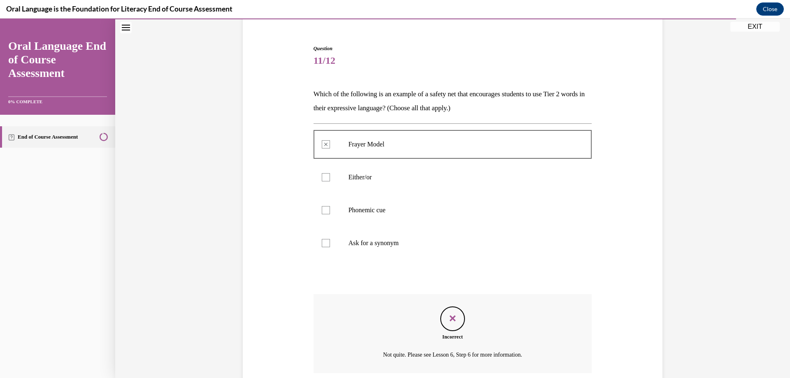
scroll to position [136, 0]
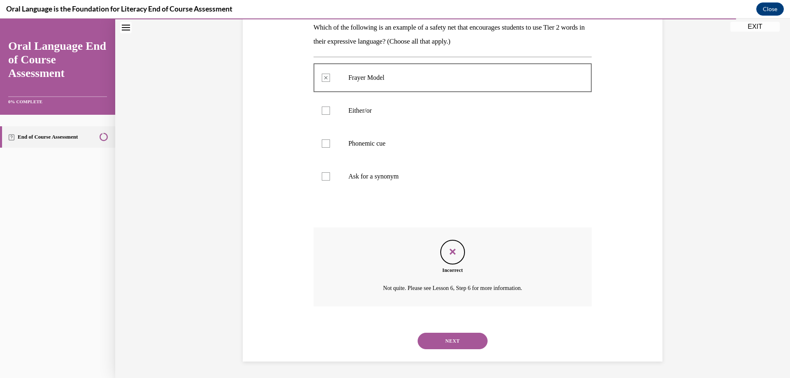
click at [456, 339] on button "NEXT" at bounding box center [453, 341] width 70 height 16
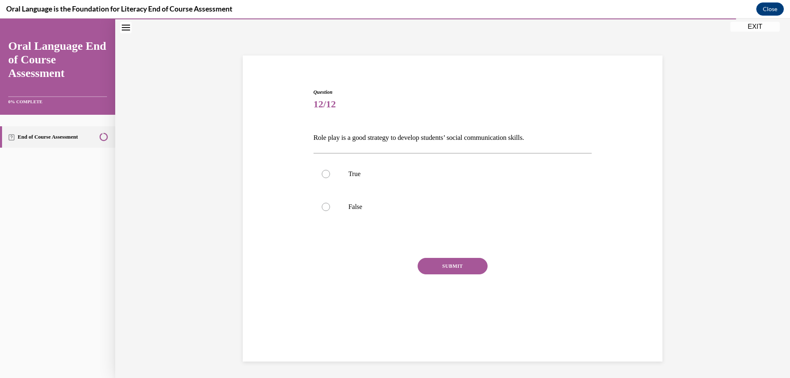
scroll to position [26, 0]
click at [343, 176] on label "True" at bounding box center [453, 174] width 279 height 33
click at [330, 176] on input "True" at bounding box center [326, 174] width 8 height 8
radio input "true"
click at [455, 263] on button "SUBMIT" at bounding box center [453, 266] width 70 height 16
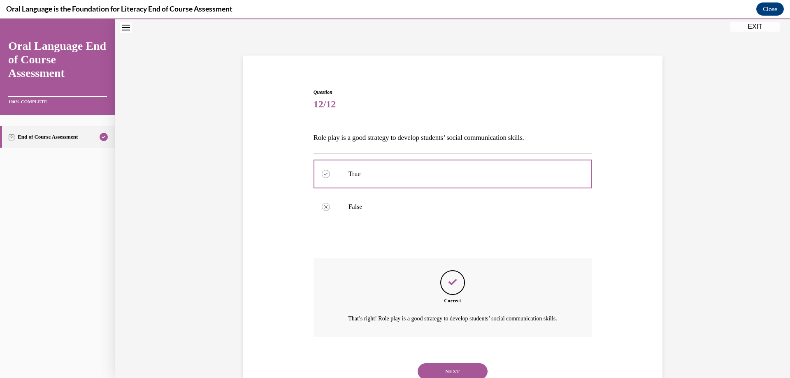
scroll to position [66, 0]
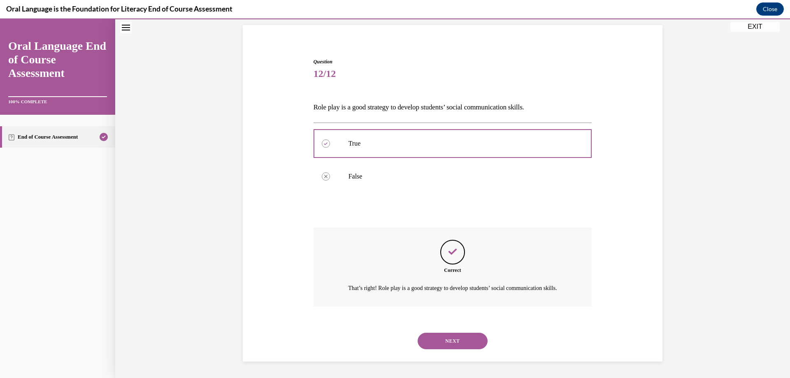
click at [441, 341] on button "NEXT" at bounding box center [453, 341] width 70 height 16
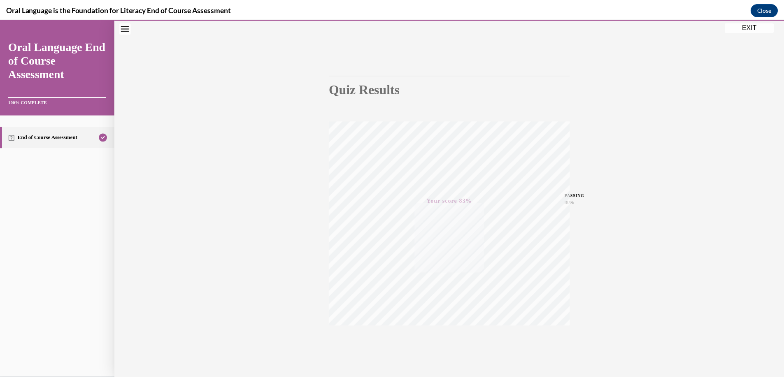
scroll to position [62, 0]
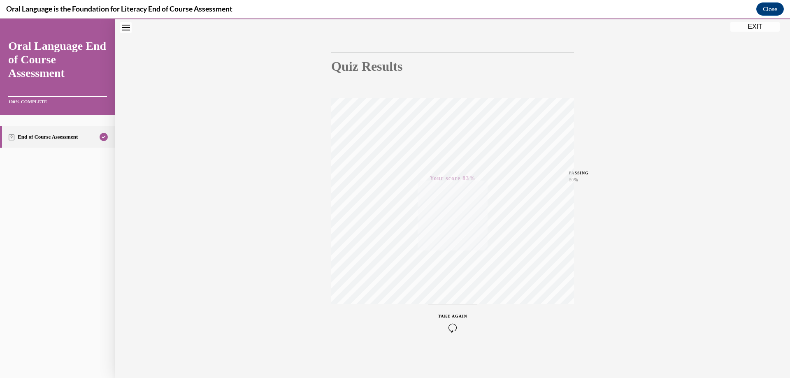
click at [752, 26] on button "EXIT" at bounding box center [754, 27] width 49 height 10
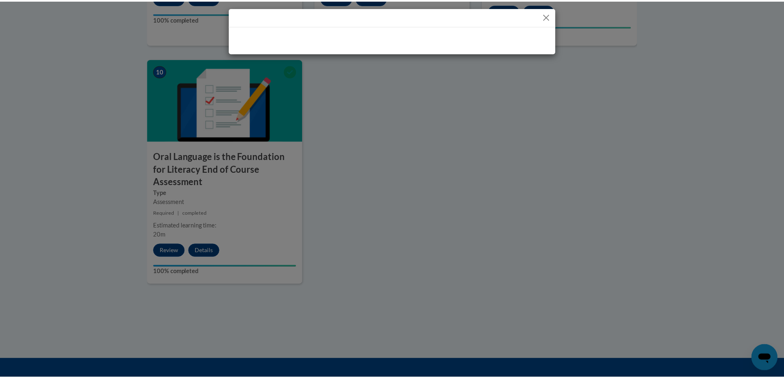
scroll to position [823, 0]
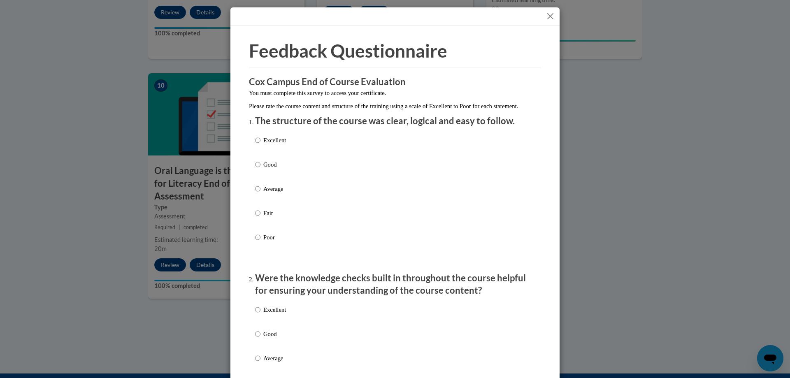
click at [546, 13] on button "Close" at bounding box center [550, 16] width 10 height 10
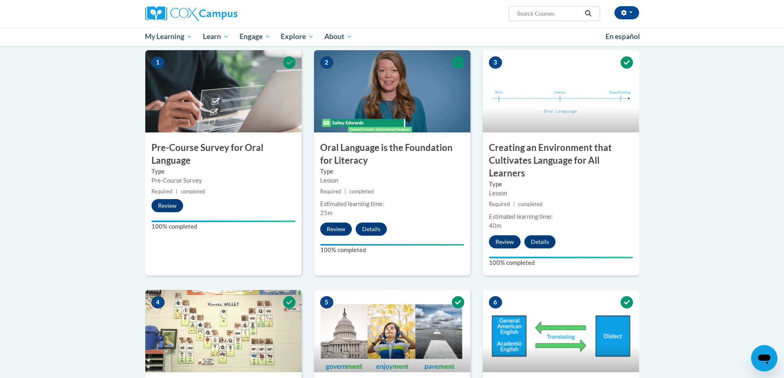
scroll to position [0, 0]
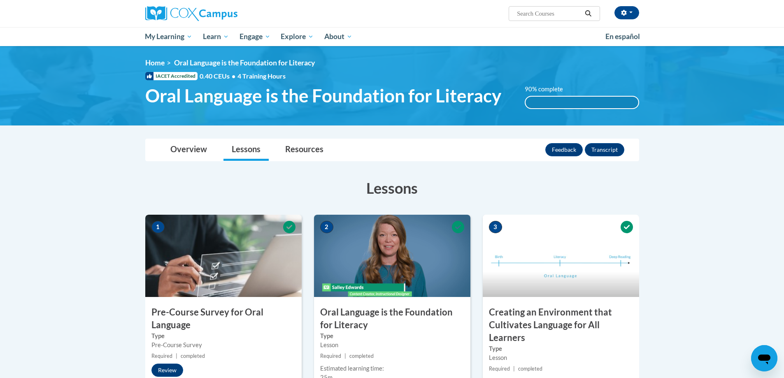
click at [545, 99] on div "90% complete" at bounding box center [581, 103] width 113 height 12
click at [543, 88] on label "90% complete" at bounding box center [548, 89] width 47 height 9
click at [565, 147] on button "Feedback" at bounding box center [563, 149] width 37 height 13
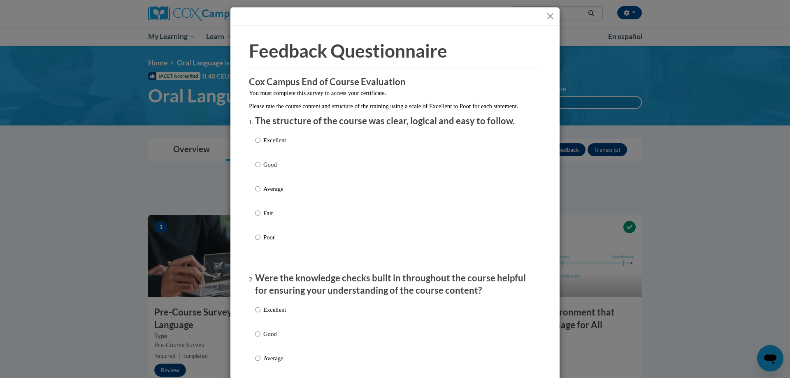
click at [265, 169] on p "Good" at bounding box center [274, 164] width 23 height 9
click at [260, 169] on input "Good" at bounding box center [257, 164] width 5 height 9
radio input "true"
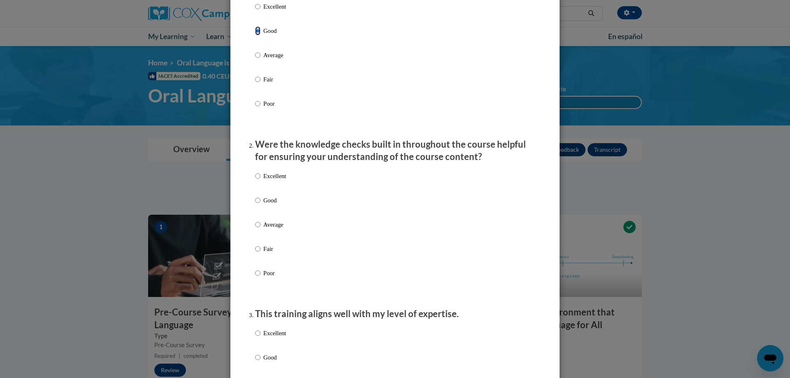
scroll to position [165, 0]
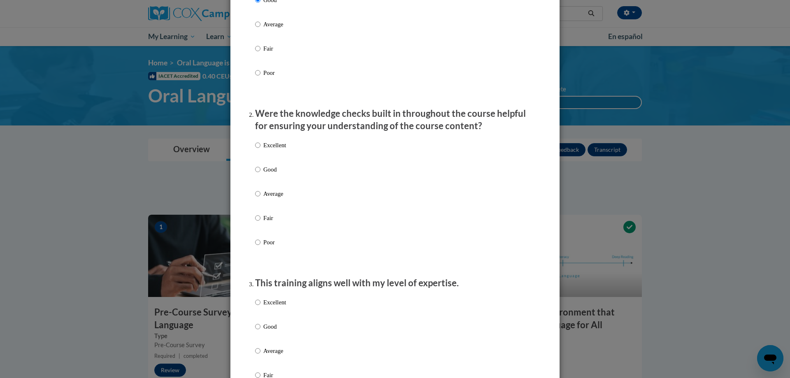
click at [263, 174] on p "Good" at bounding box center [274, 169] width 23 height 9
click at [260, 174] on input "Good" at bounding box center [257, 169] width 5 height 9
radio input "true"
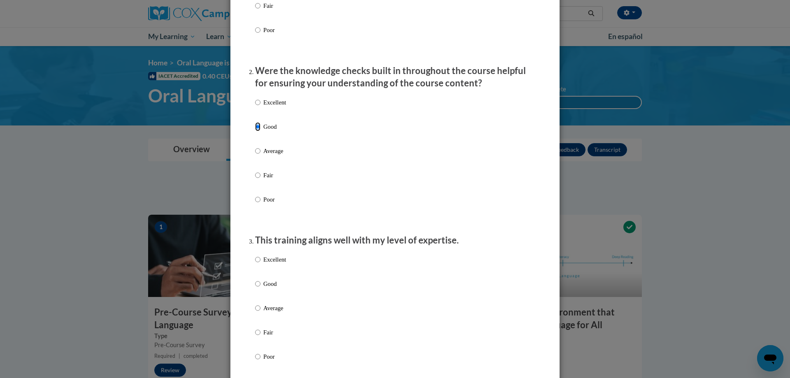
scroll to position [329, 0]
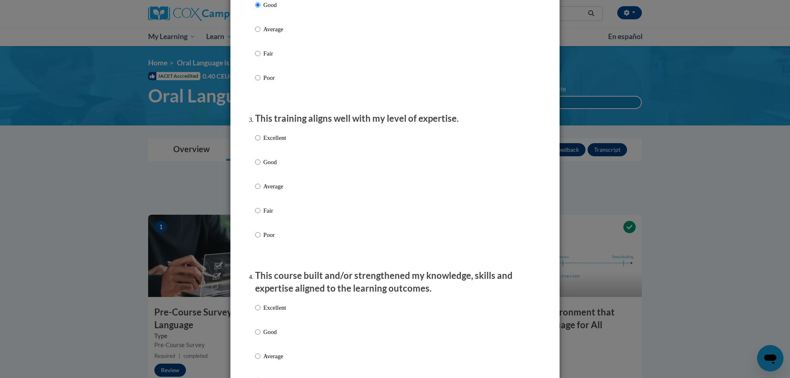
click at [267, 166] on p "Good" at bounding box center [274, 162] width 23 height 9
click at [260, 166] on input "Good" at bounding box center [257, 162] width 5 height 9
radio input "true"
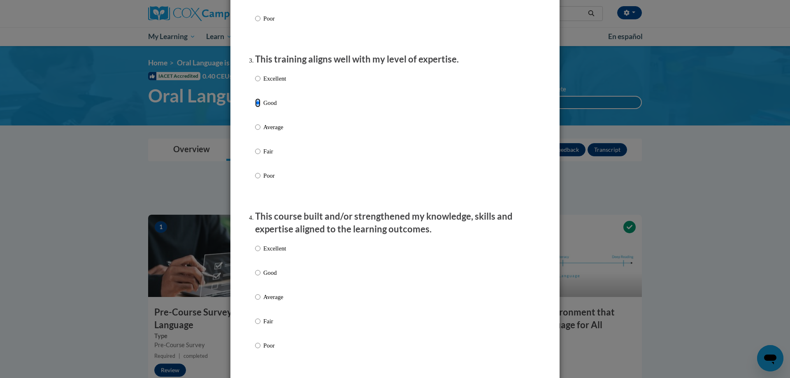
scroll to position [535, 0]
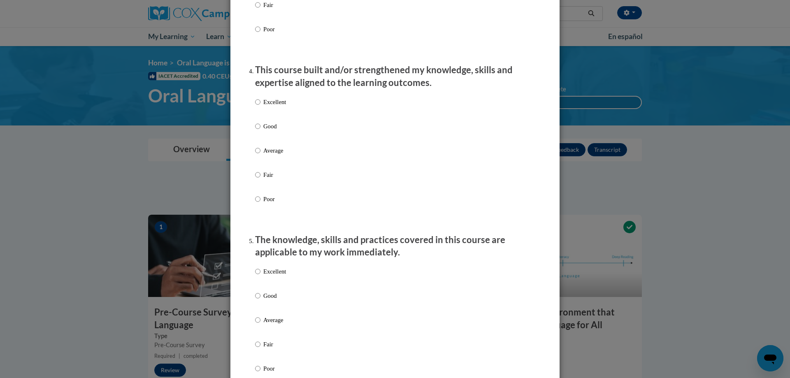
click at [270, 131] on p "Good" at bounding box center [274, 126] width 23 height 9
click at [260, 131] on input "Good" at bounding box center [257, 126] width 5 height 9
radio input "true"
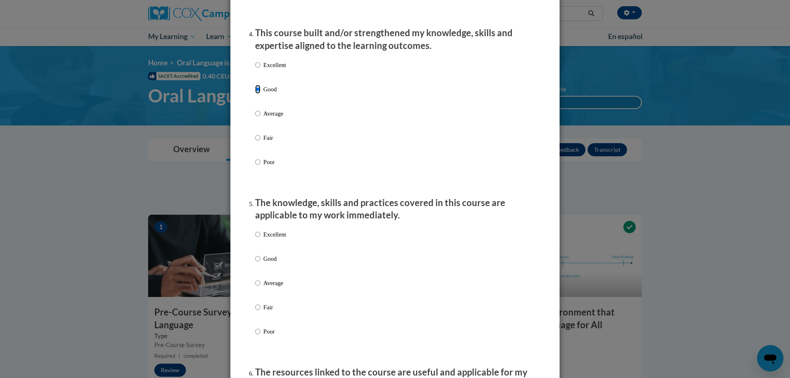
scroll to position [699, 0]
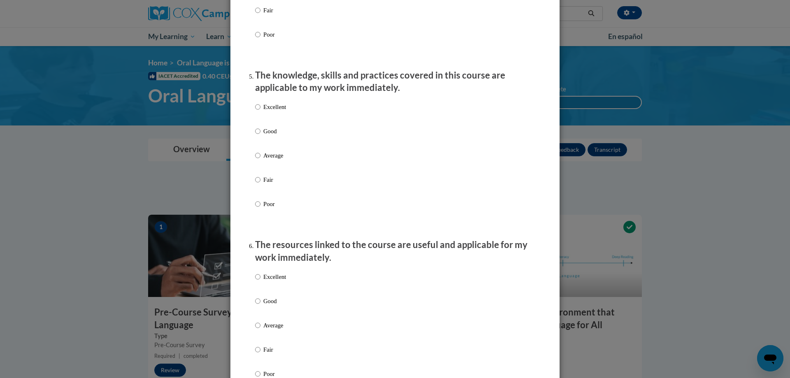
click at [268, 136] on p "Good" at bounding box center [274, 131] width 23 height 9
click at [260, 136] on input "Good" at bounding box center [257, 131] width 5 height 9
radio input "true"
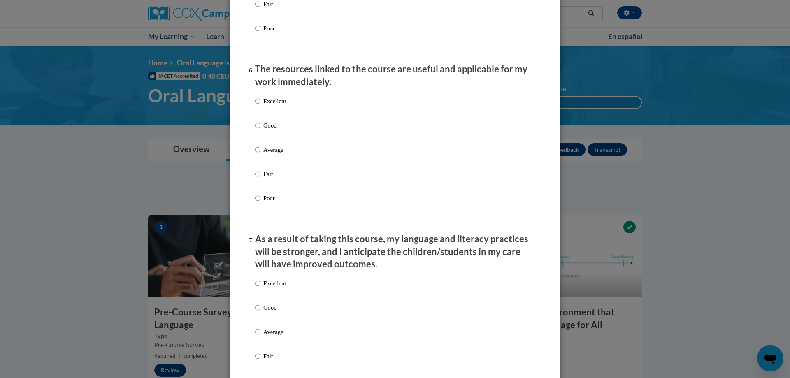
scroll to position [905, 0]
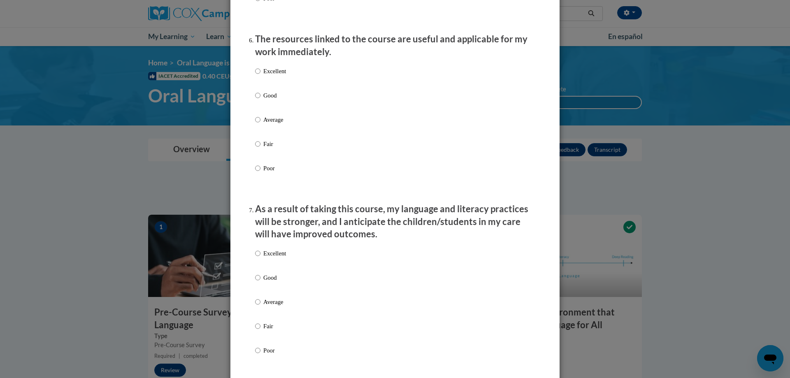
click at [270, 100] on p "Good" at bounding box center [274, 95] width 23 height 9
click at [260, 100] on input "Good" at bounding box center [257, 95] width 5 height 9
radio input "true"
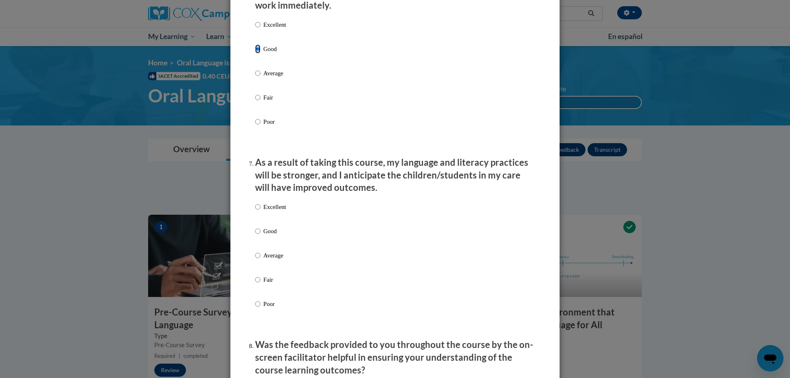
scroll to position [1070, 0]
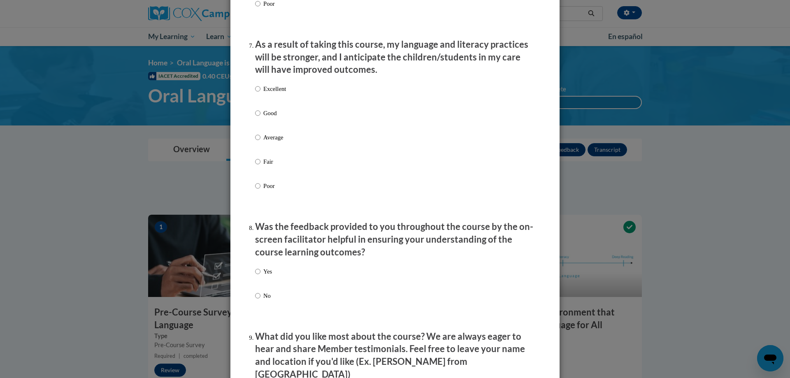
click at [273, 118] on p "Good" at bounding box center [274, 113] width 23 height 9
click at [260, 118] on input "Good" at bounding box center [257, 113] width 5 height 9
radio input "true"
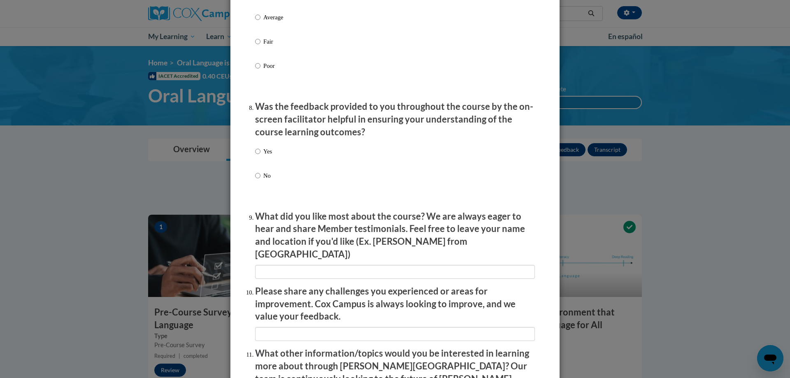
scroll to position [1193, 0]
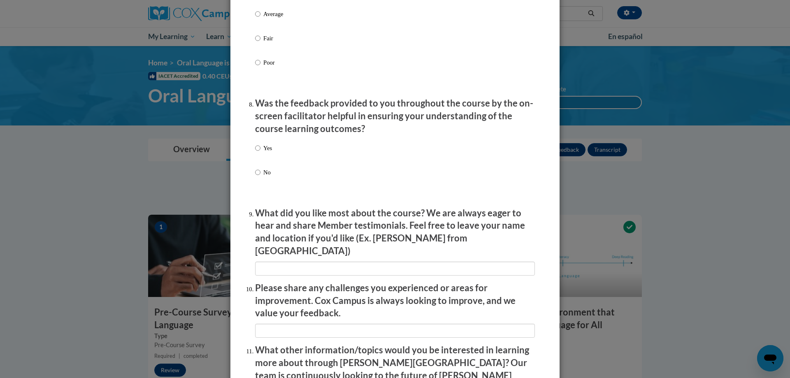
click at [256, 160] on label "Yes" at bounding box center [263, 155] width 17 height 22
click at [256, 153] on input "Yes" at bounding box center [257, 148] width 5 height 9
radio input "true"
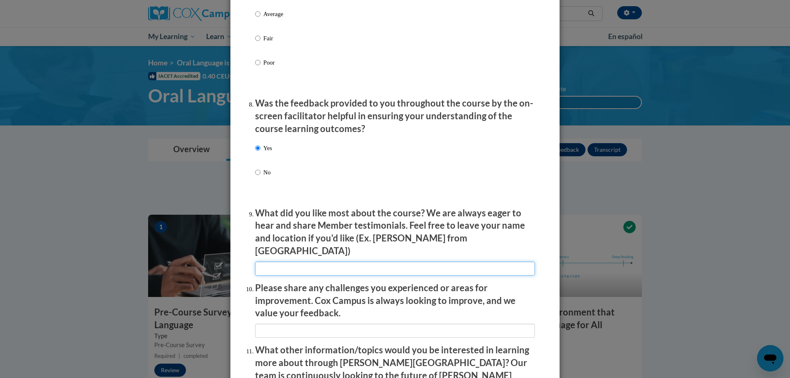
click at [350, 262] on input "textbox" at bounding box center [395, 269] width 280 height 14
type input "Ease of use and the knowledge gained"
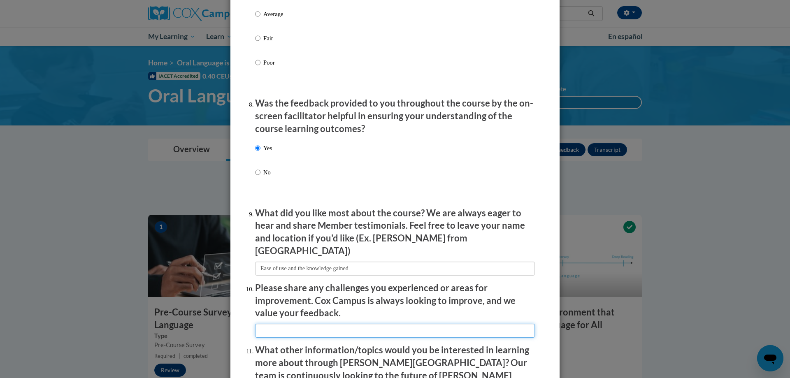
click at [329, 324] on input "textbox" at bounding box center [395, 331] width 280 height 14
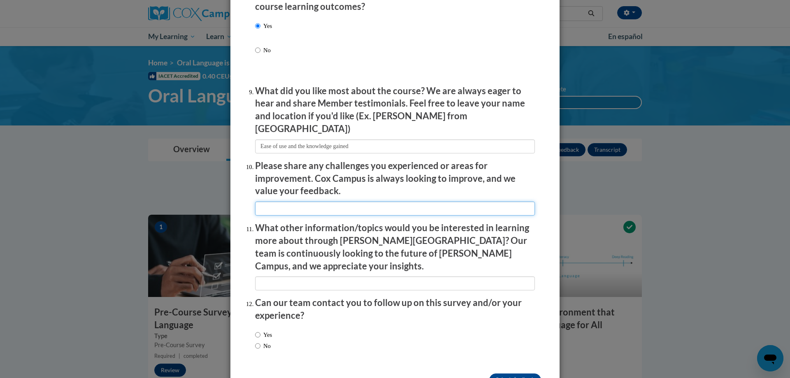
scroll to position [1331, 0]
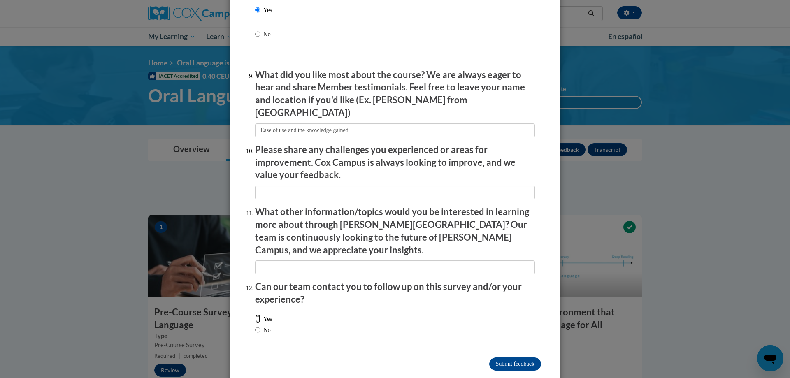
click at [255, 314] on input "Yes" at bounding box center [257, 318] width 5 height 9
radio input "true"
click at [516, 358] on input "Submit feedback" at bounding box center [515, 364] width 52 height 13
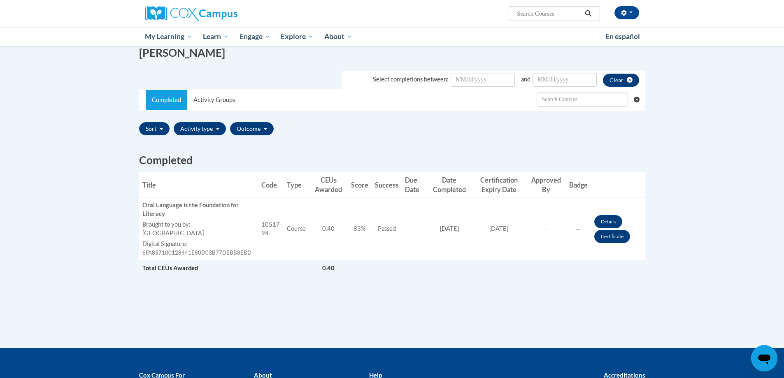
scroll to position [123, 0]
